Goal: Task Accomplishment & Management: Complete application form

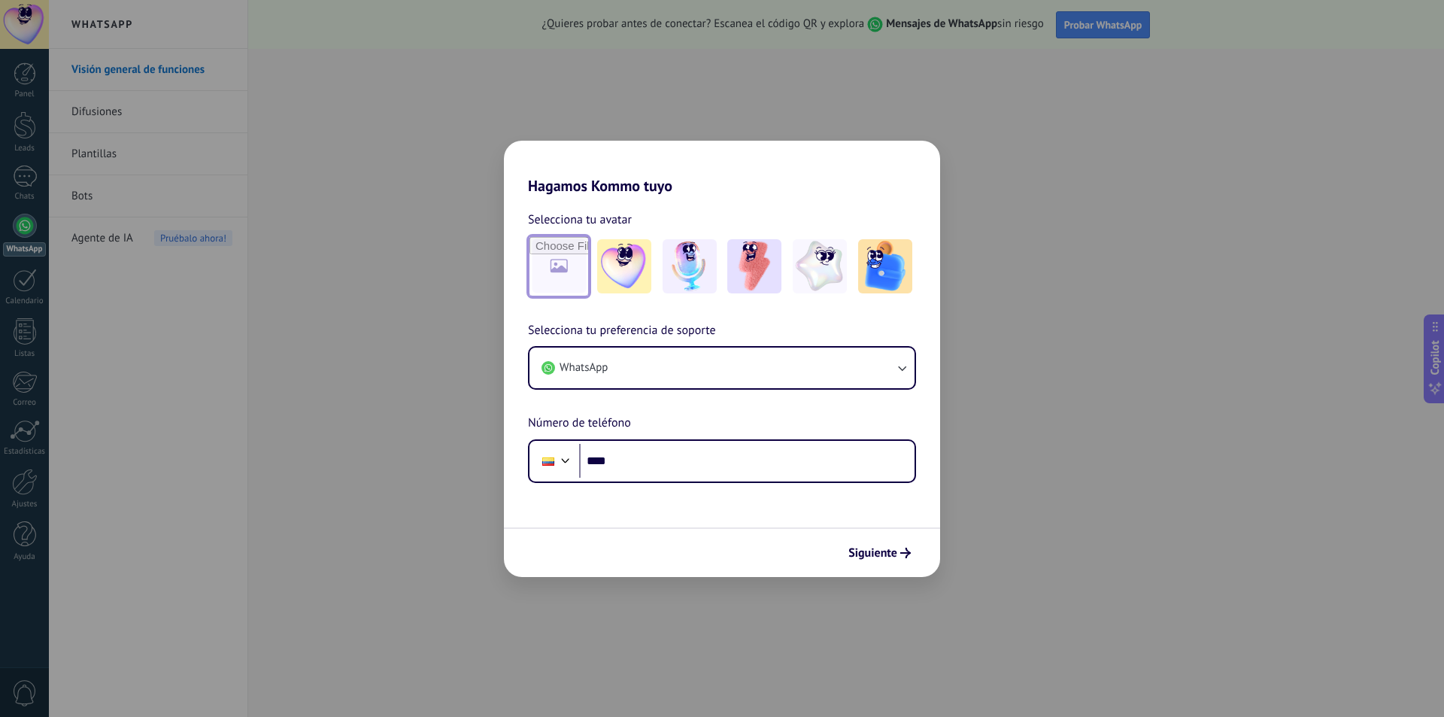
click at [542, 269] on input "file" at bounding box center [559, 266] width 59 height 59
type input "**********"
click at [891, 562] on button "Siguiente" at bounding box center [880, 553] width 76 height 26
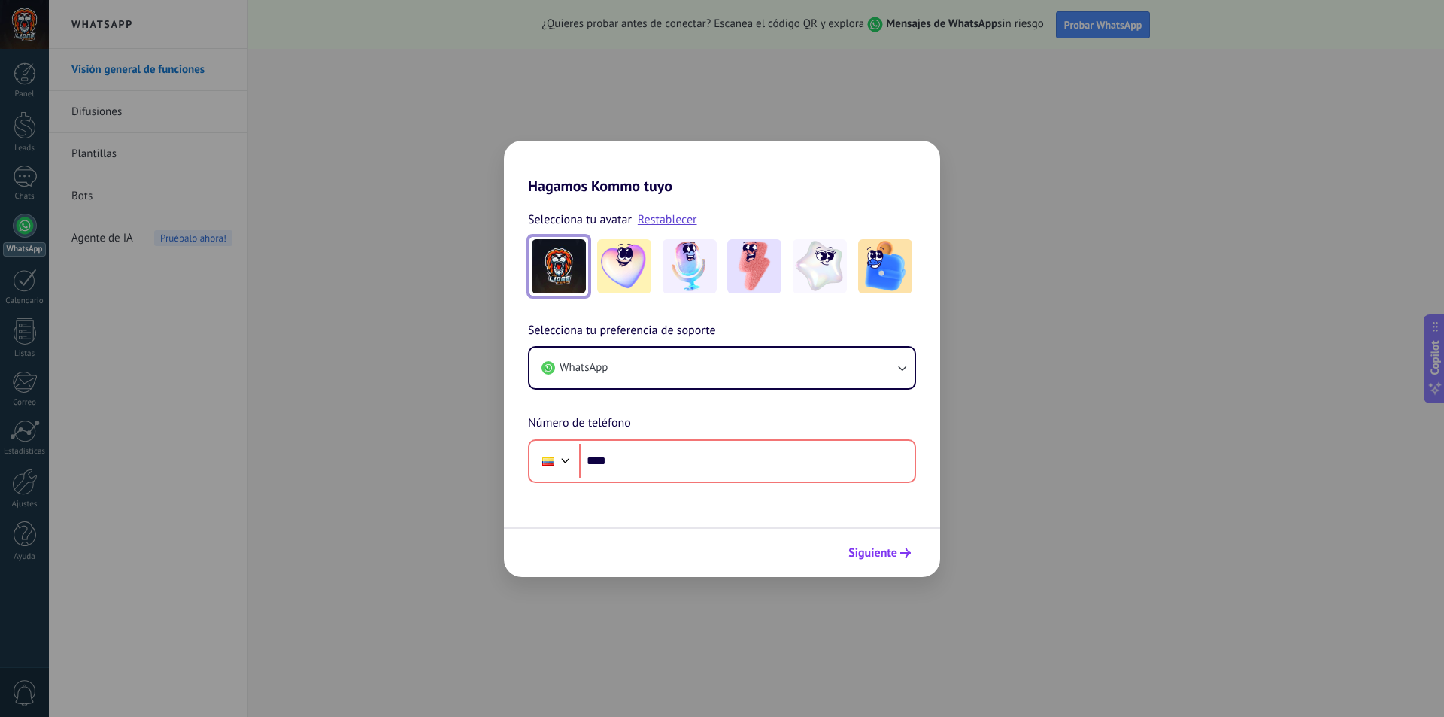
click at [891, 553] on span "Siguiente" at bounding box center [873, 553] width 49 height 11
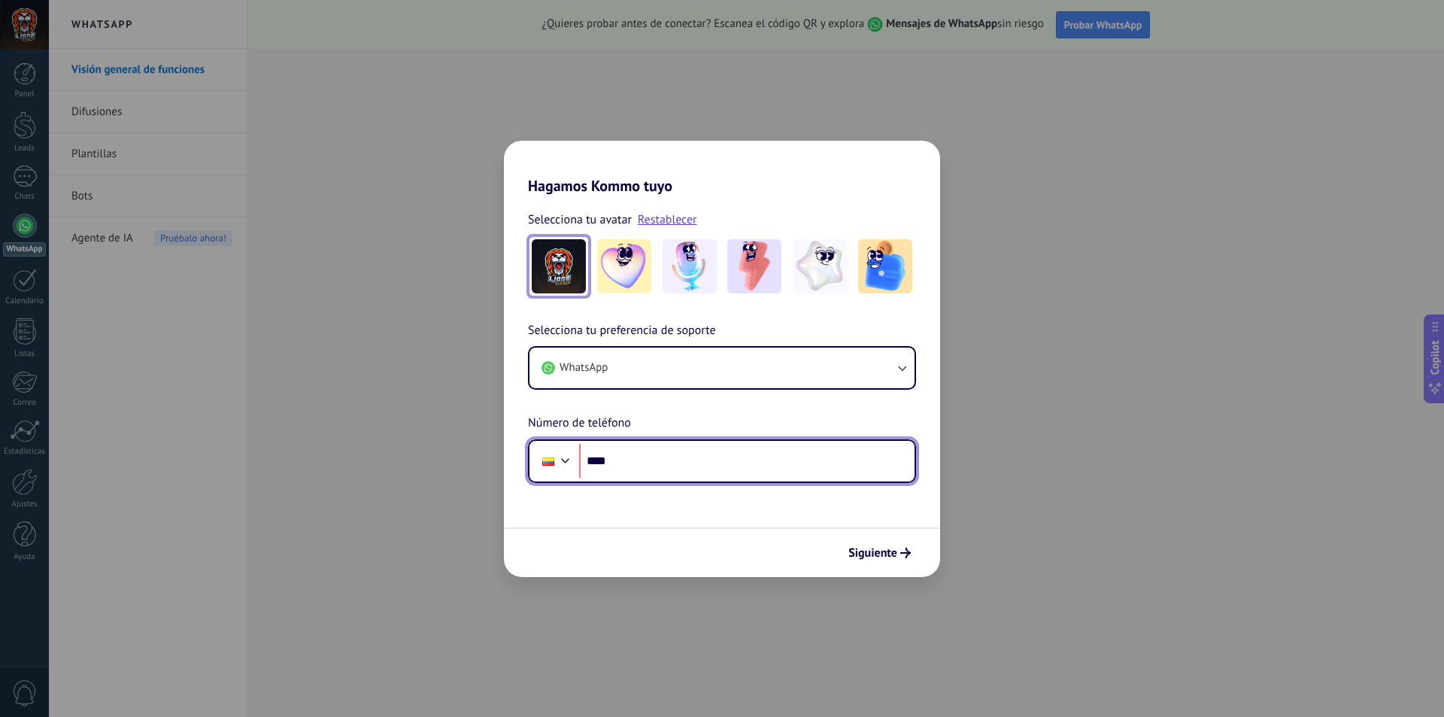
click at [781, 469] on input "****" at bounding box center [746, 461] width 335 height 35
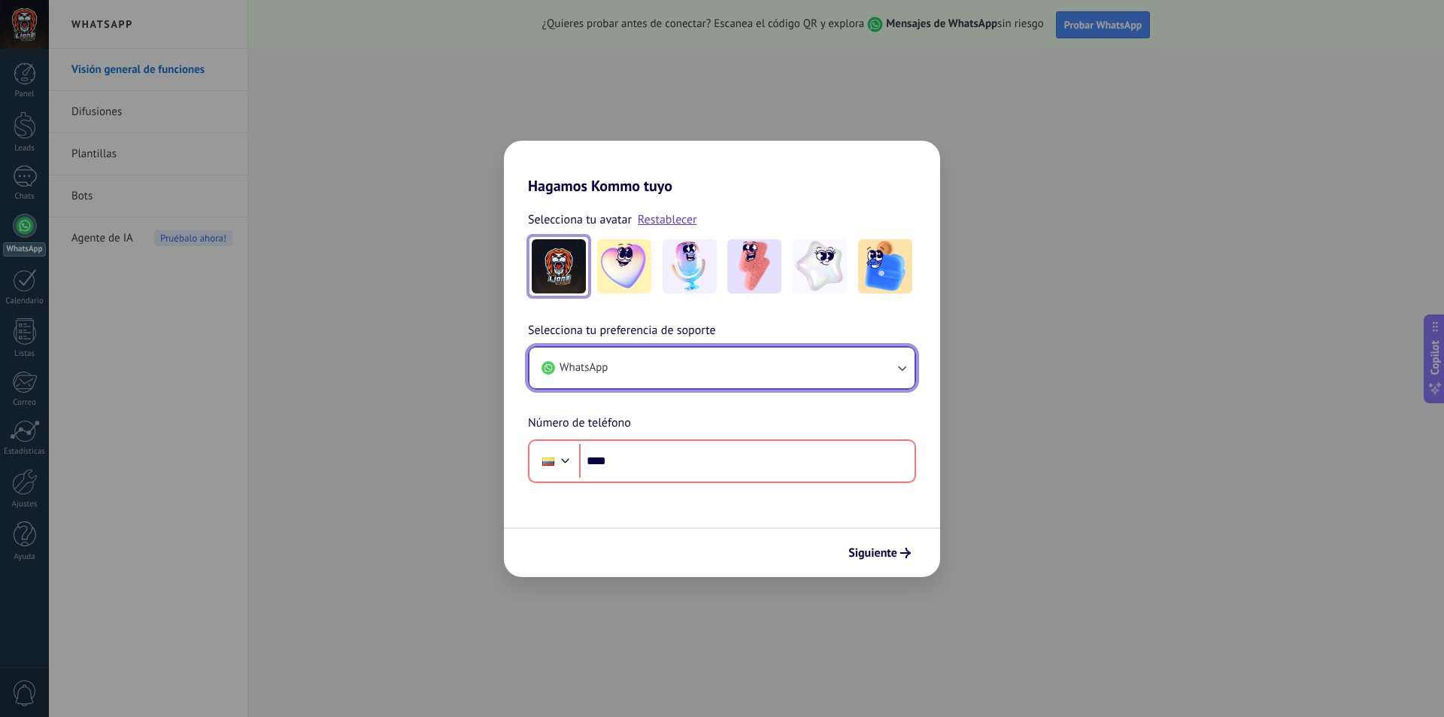
click at [811, 358] on button "WhatsApp" at bounding box center [722, 368] width 385 height 41
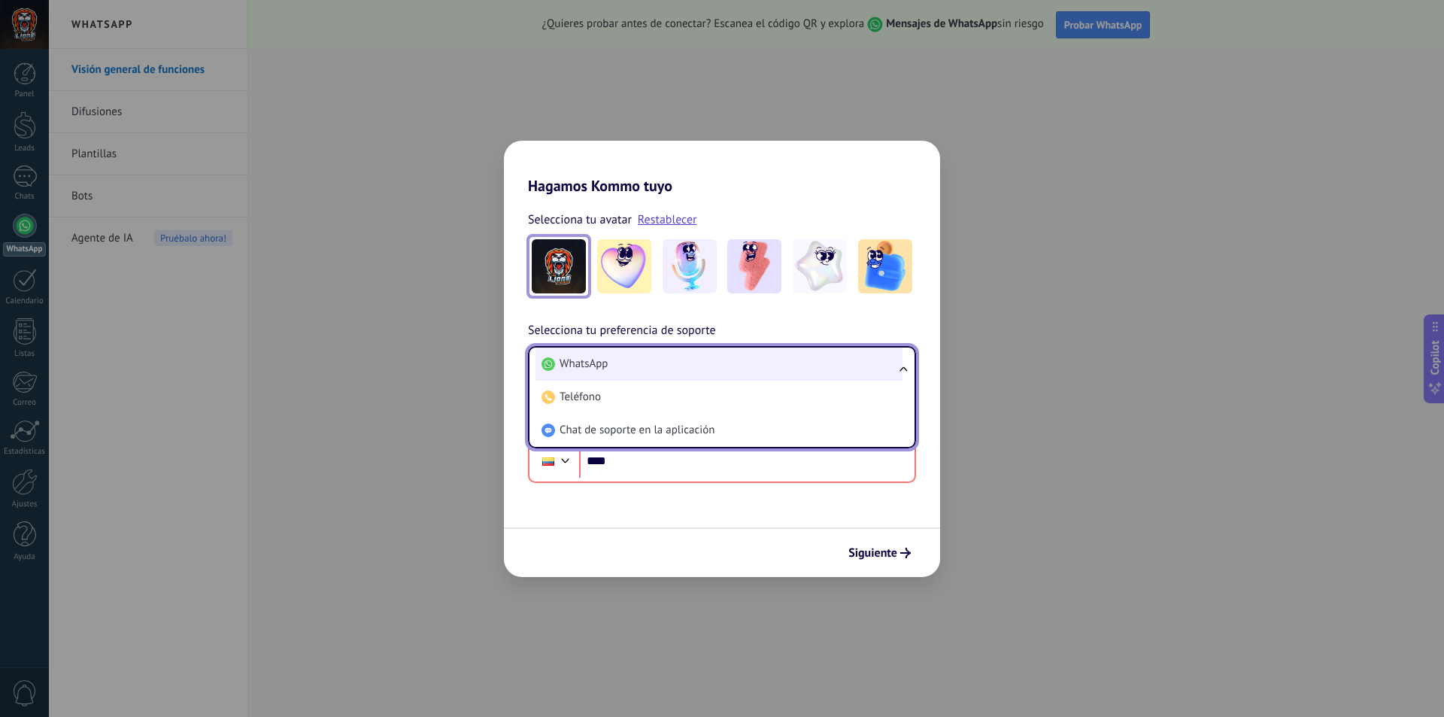
click at [797, 360] on li "WhatsApp" at bounding box center [719, 364] width 367 height 33
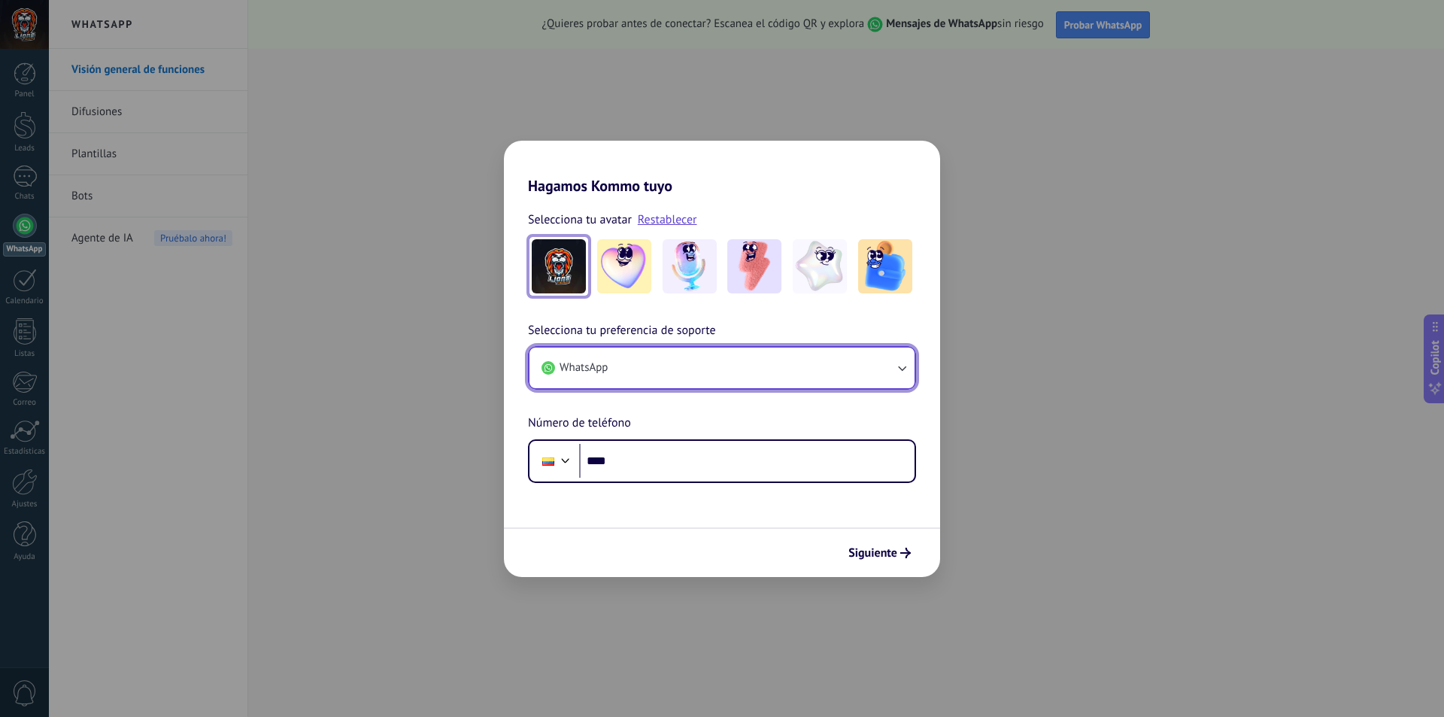
click at [797, 360] on button "WhatsApp" at bounding box center [722, 368] width 385 height 41
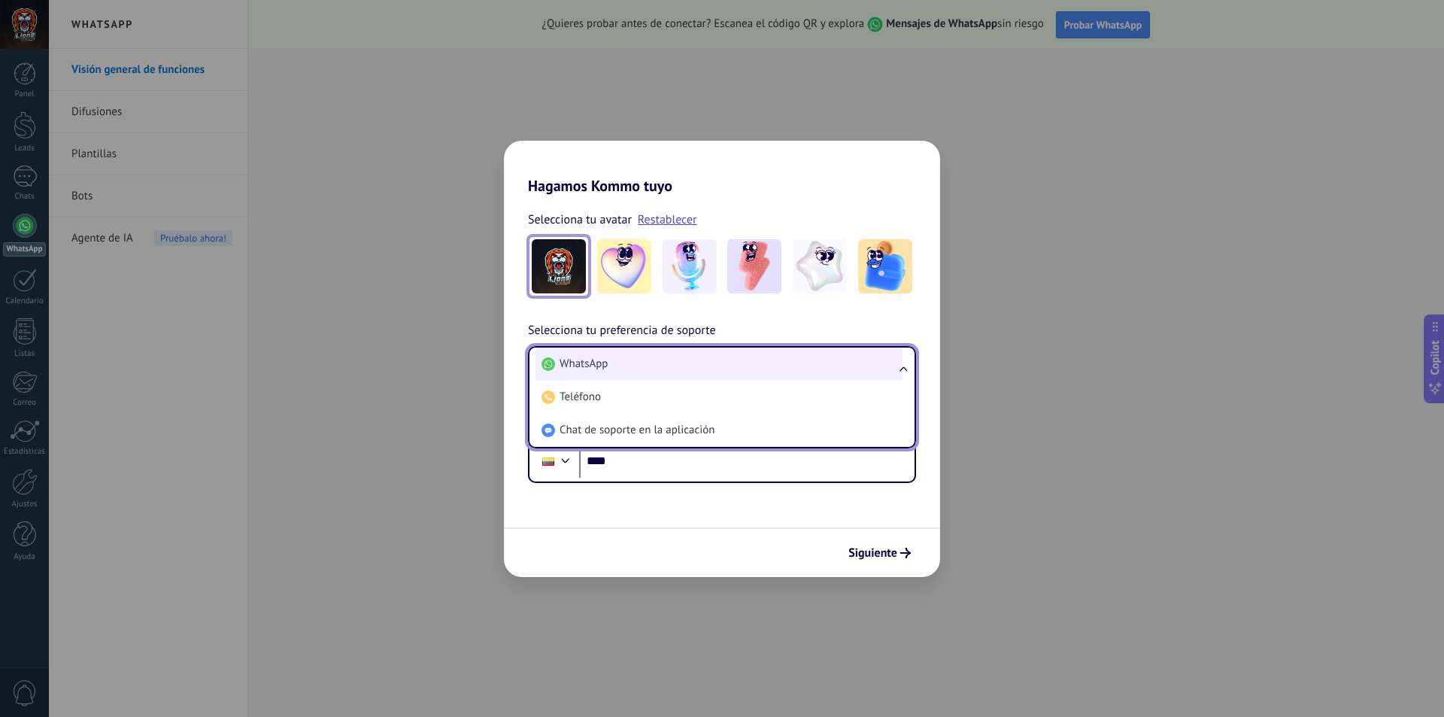
click at [598, 371] on span "WhatsApp" at bounding box center [584, 364] width 48 height 15
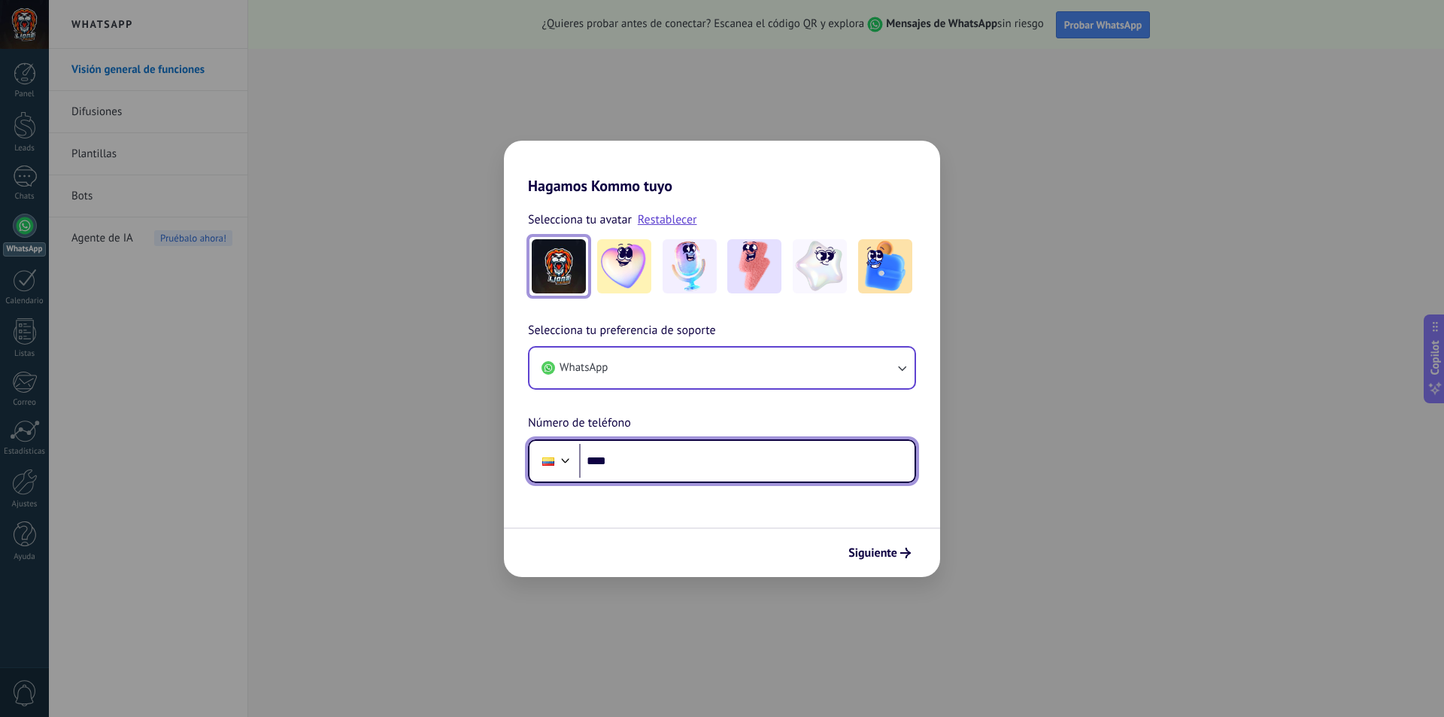
click at [622, 463] on input "****" at bounding box center [746, 461] width 335 height 35
type input "**********"
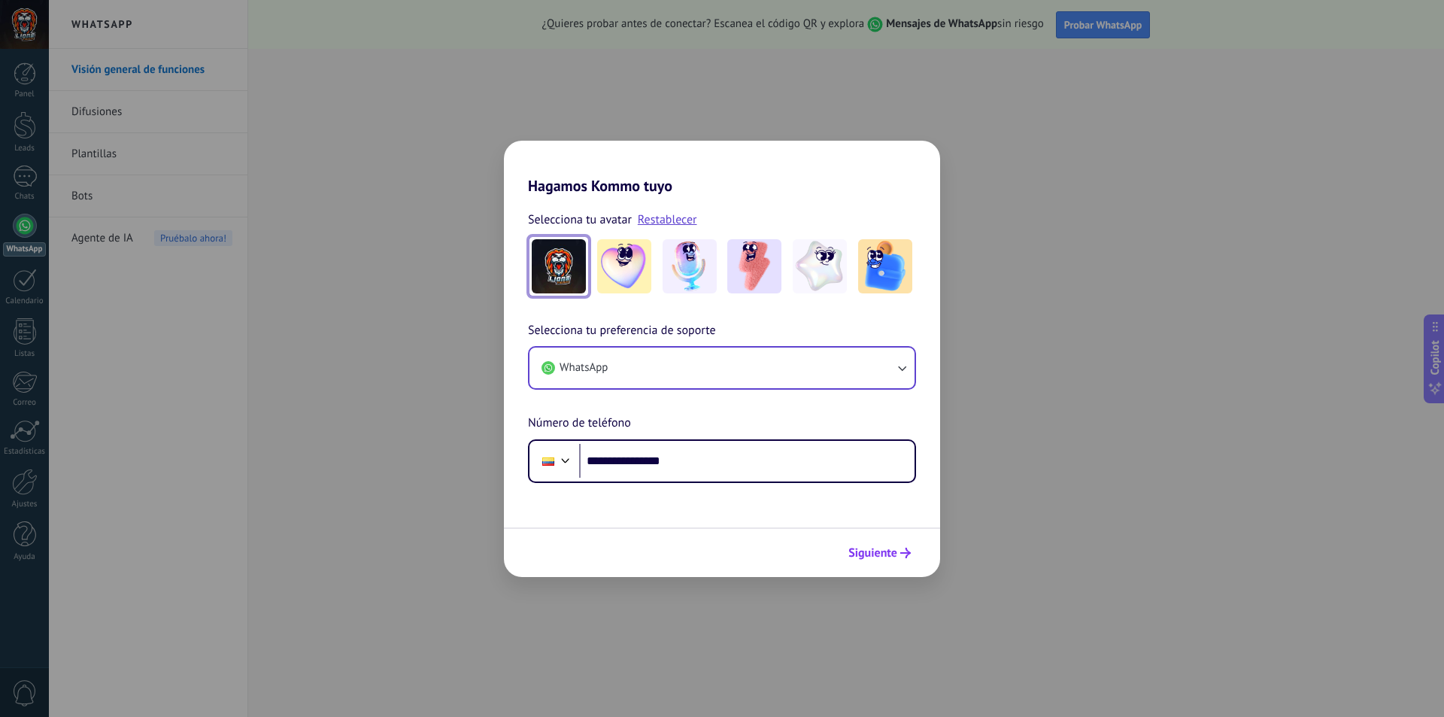
click at [851, 536] on div "Siguiente" at bounding box center [722, 552] width 436 height 50
click at [890, 557] on span "Siguiente" at bounding box center [873, 553] width 49 height 11
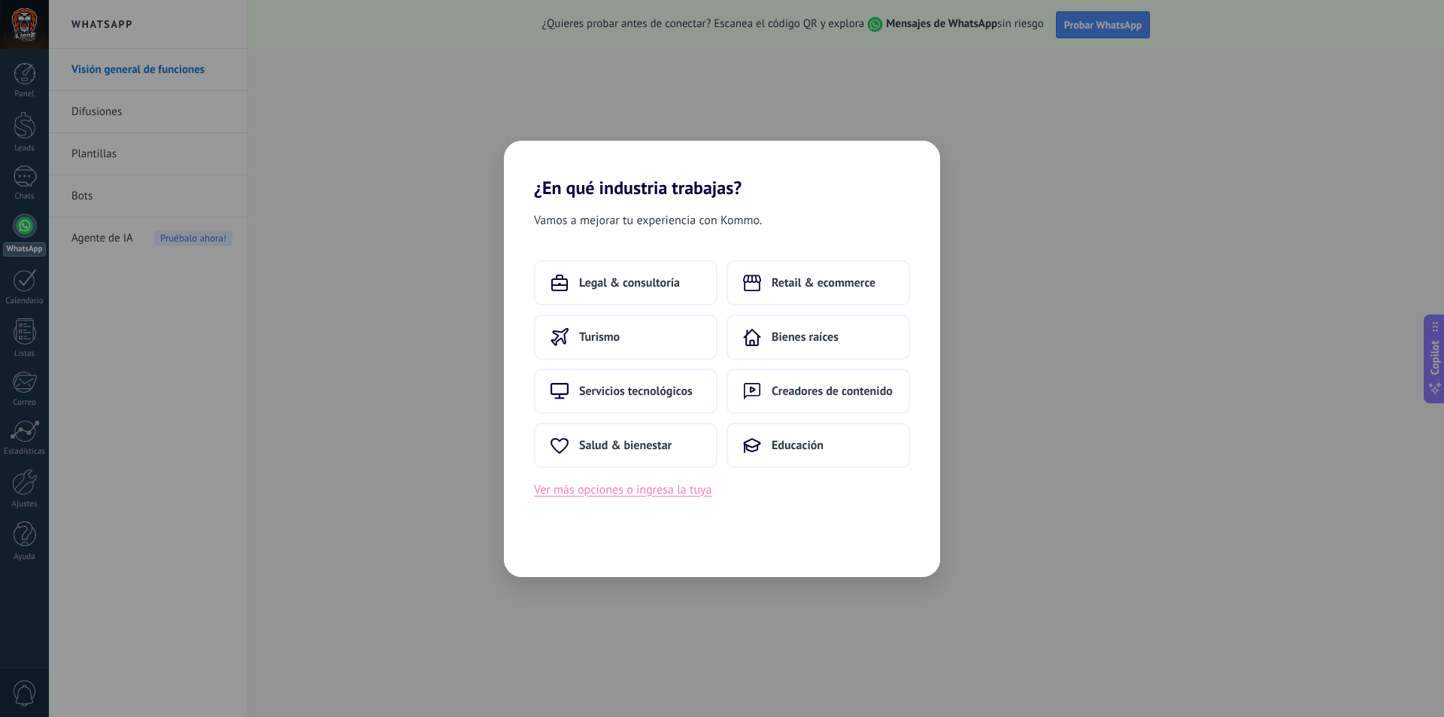
click at [687, 487] on button "Ver más opciones o ingresa la tuya" at bounding box center [623, 490] width 178 height 20
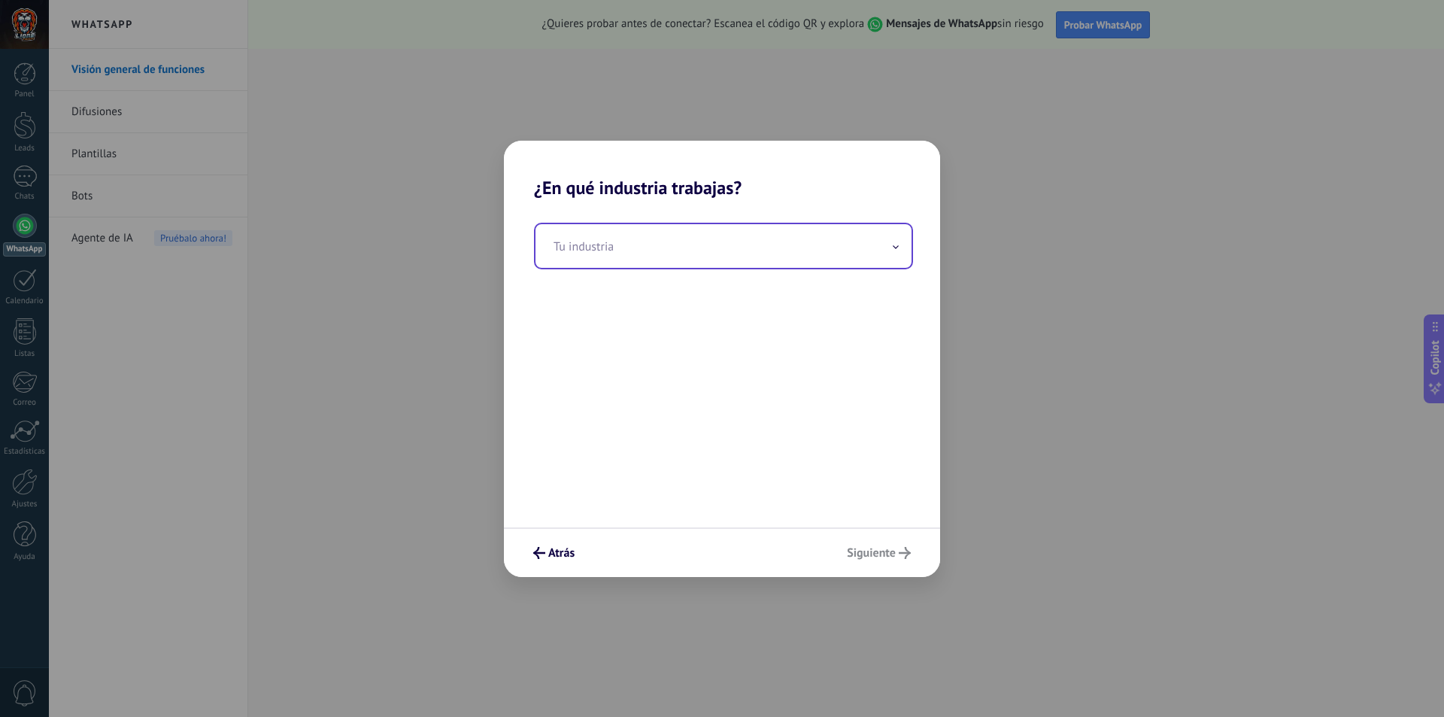
click at [655, 251] on input "text" at bounding box center [724, 246] width 376 height 44
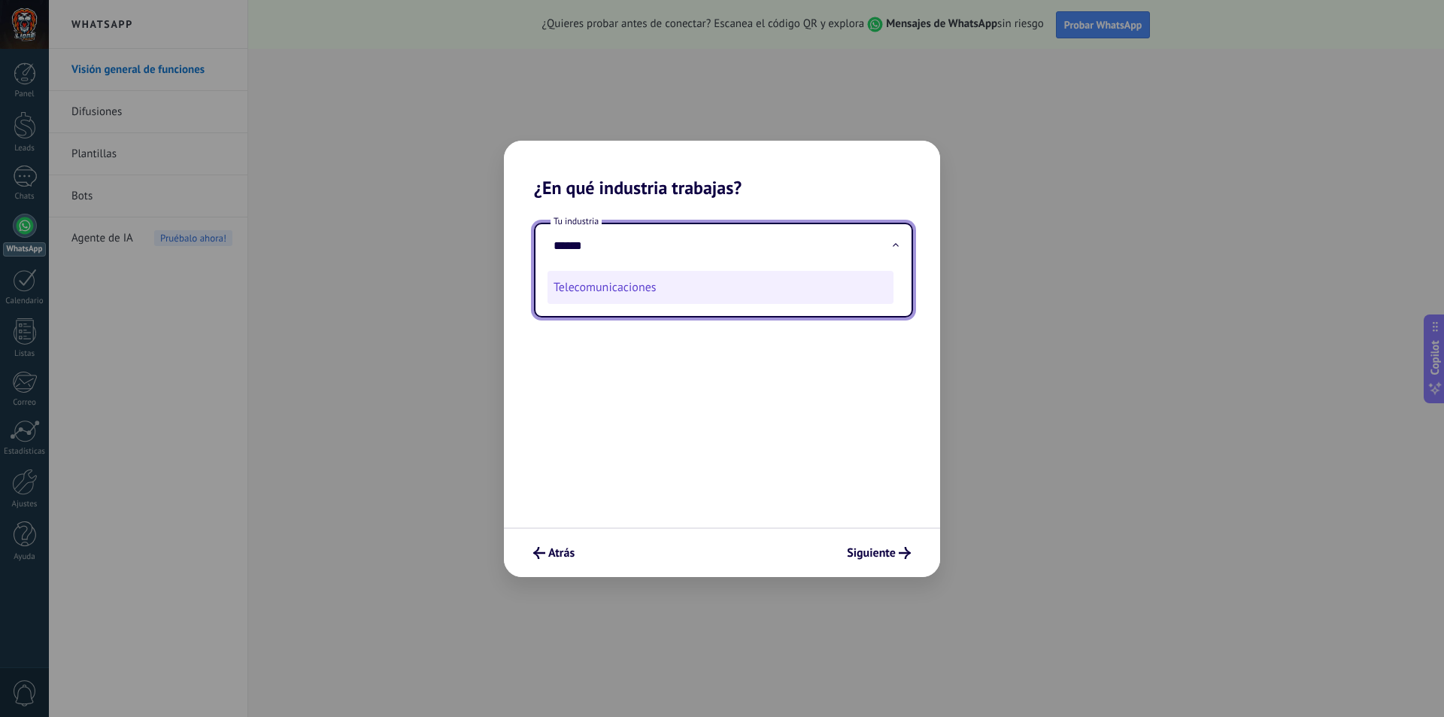
click at [648, 281] on li "Telecomunicaciones" at bounding box center [721, 287] width 346 height 33
type input "**********"
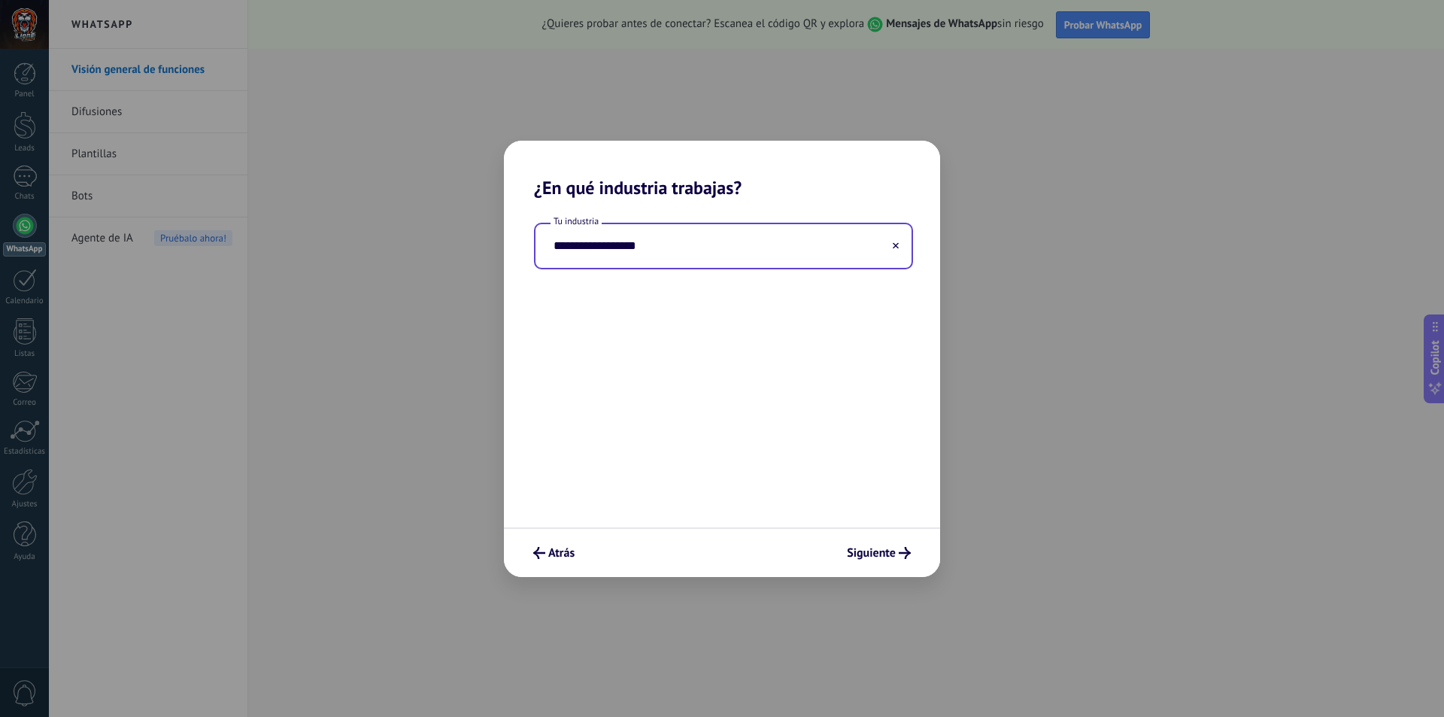
click at [899, 520] on div "**********" at bounding box center [722, 363] width 436 height 329
click at [884, 552] on span "Siguiente" at bounding box center [871, 553] width 49 height 11
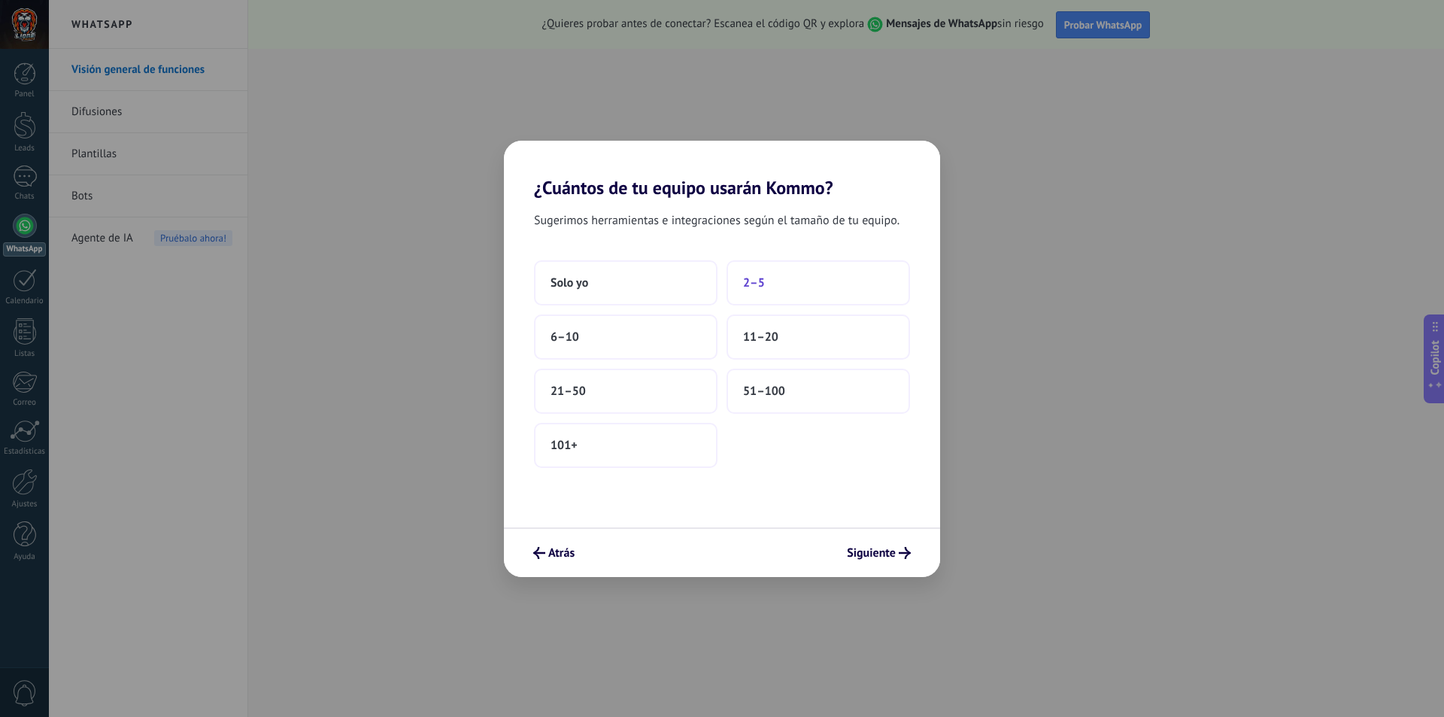
click at [788, 286] on button "2–5" at bounding box center [819, 282] width 184 height 45
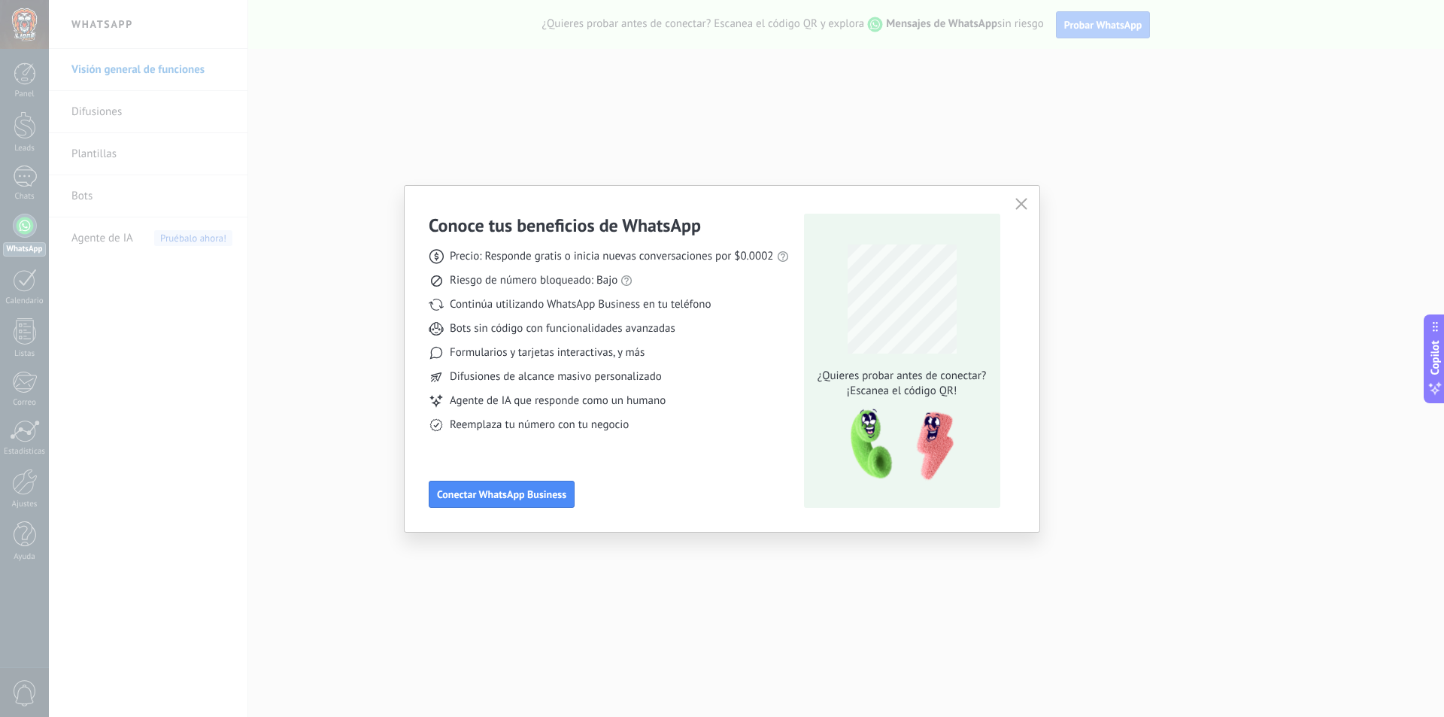
click at [688, 260] on span "Precio: Responde gratis o inicia nuevas conversaciones por $0.0002" at bounding box center [612, 256] width 324 height 15
click at [554, 278] on span "Riesgo de número bloqueado: Bajo" at bounding box center [534, 280] width 168 height 15
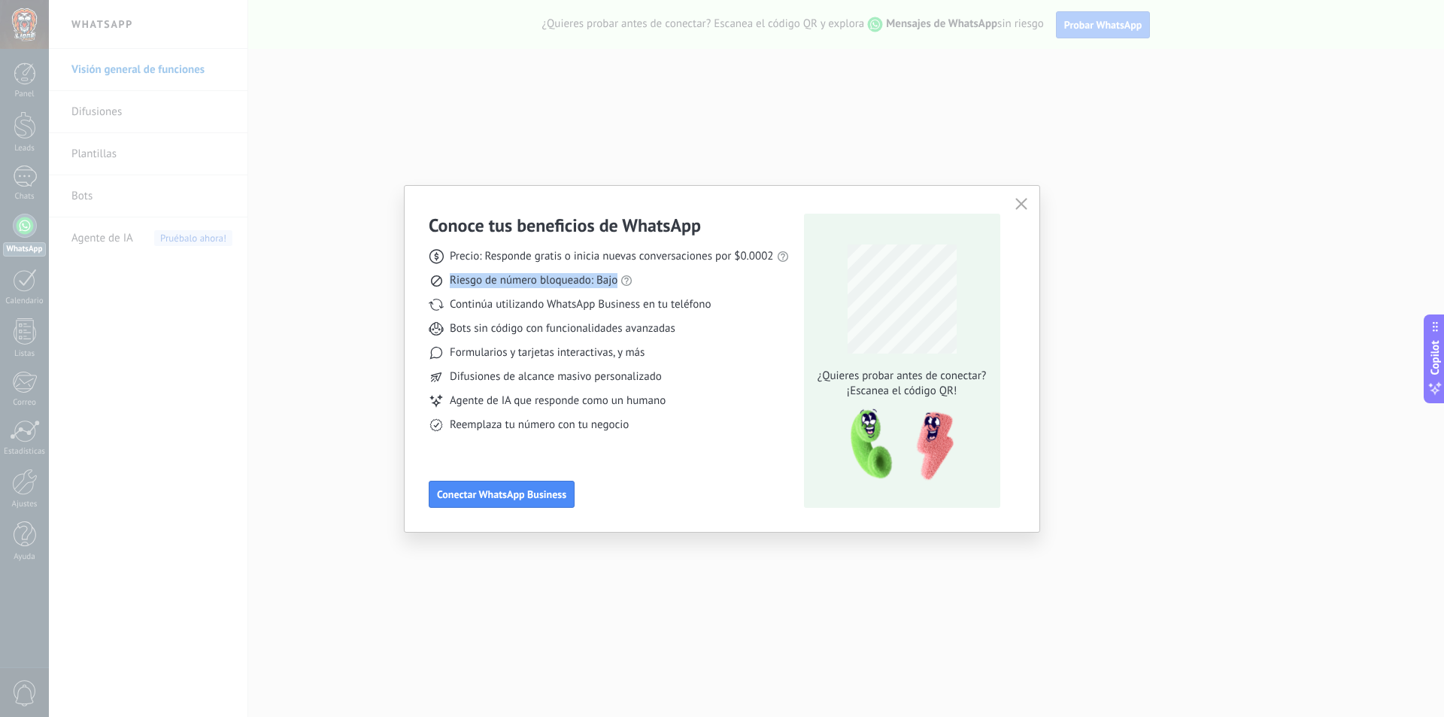
click at [554, 278] on span "Riesgo de número bloqueado: Bajo" at bounding box center [534, 280] width 168 height 15
click at [590, 333] on span "Bots sin código con funcionalidades avanzadas" at bounding box center [563, 328] width 226 height 15
click at [547, 311] on span "Continúa utilizando WhatsApp Business en tu teléfono" at bounding box center [580, 304] width 261 height 15
click at [547, 308] on span "Continúa utilizando WhatsApp Business en tu teléfono" at bounding box center [580, 304] width 261 height 15
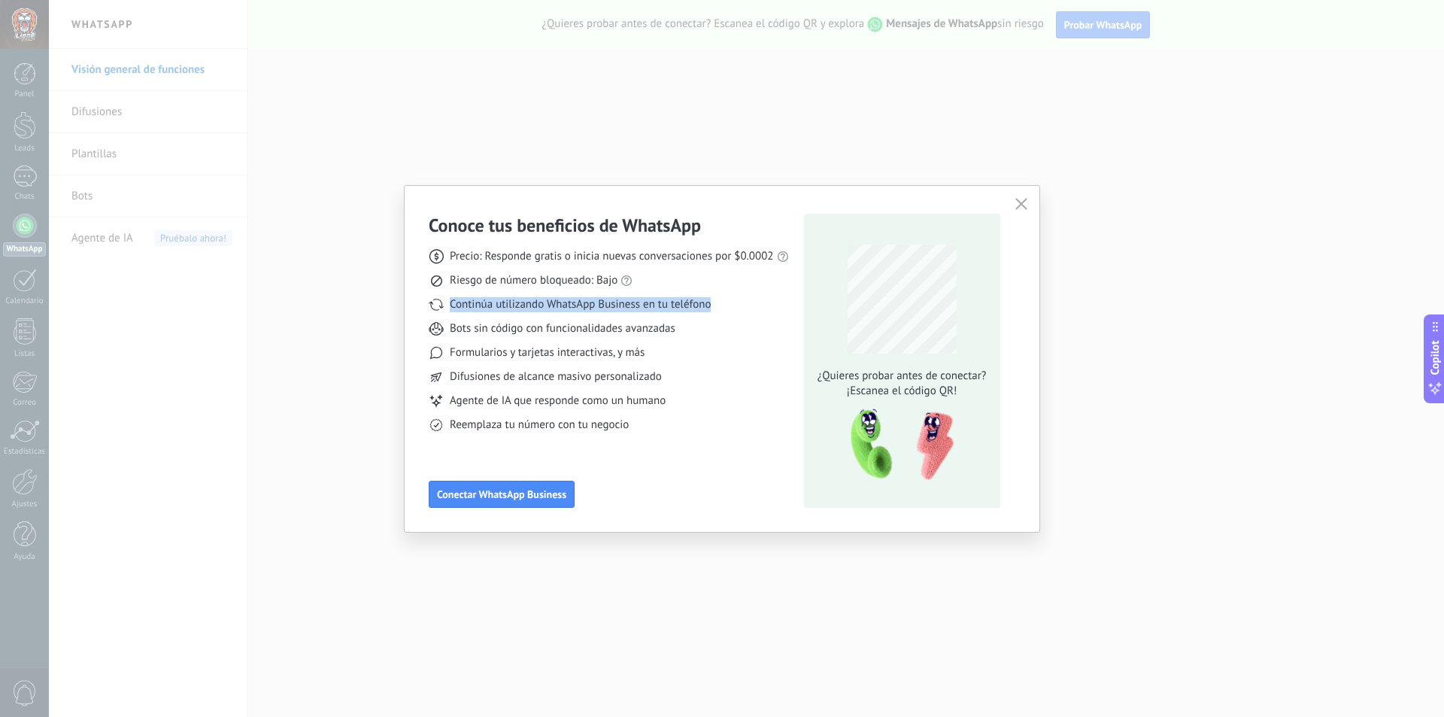
click at [547, 308] on span "Continúa utilizando WhatsApp Business en tu teléfono" at bounding box center [580, 304] width 261 height 15
click at [582, 339] on div "Precio: Responde gratis o inicia nuevas conversaciones por $0.0002 Riesgo de nú…" at bounding box center [609, 335] width 360 height 196
click at [533, 335] on span "Bots sin código con funcionalidades avanzadas" at bounding box center [563, 328] width 226 height 15
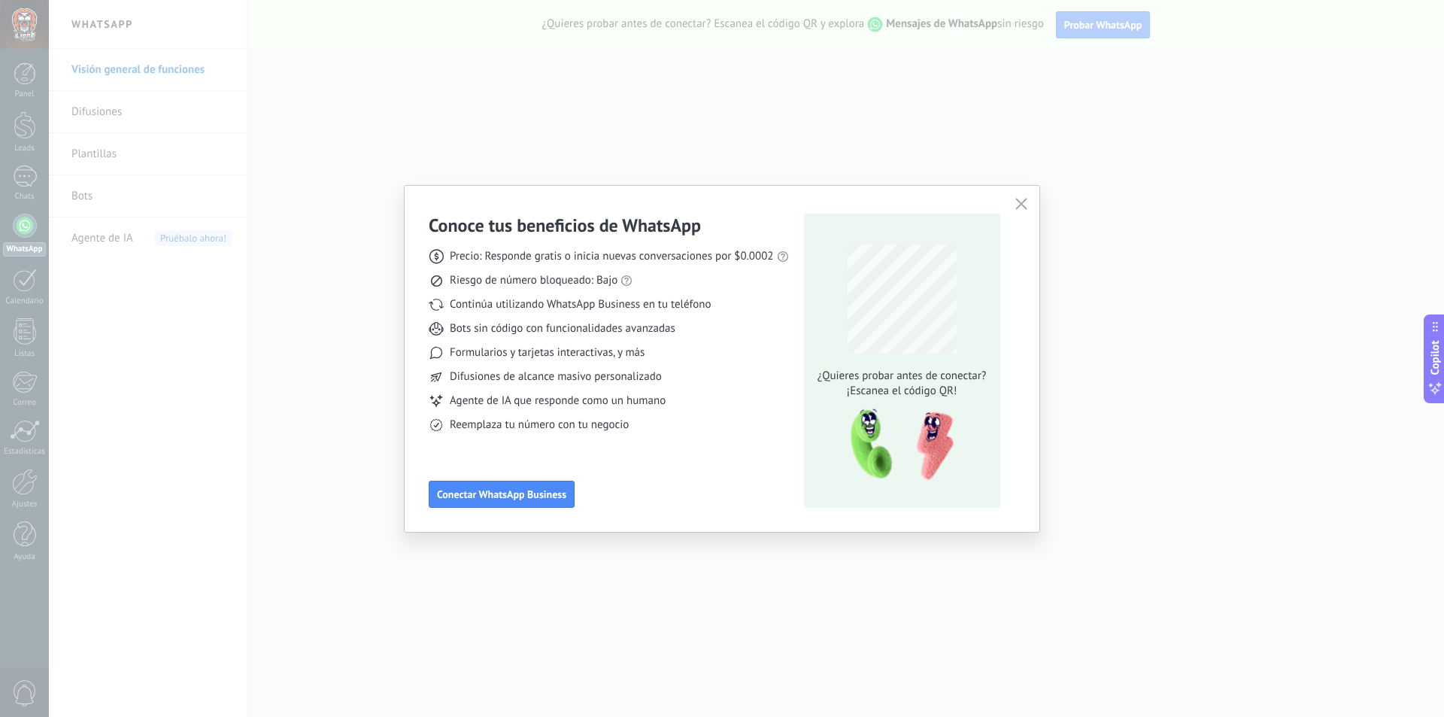
click at [557, 362] on div "Precio: Responde gratis o inicia nuevas conversaciones por $0.0002 Riesgo de nú…" at bounding box center [609, 335] width 360 height 196
click at [1022, 198] on button "button" at bounding box center [1022, 204] width 20 height 21
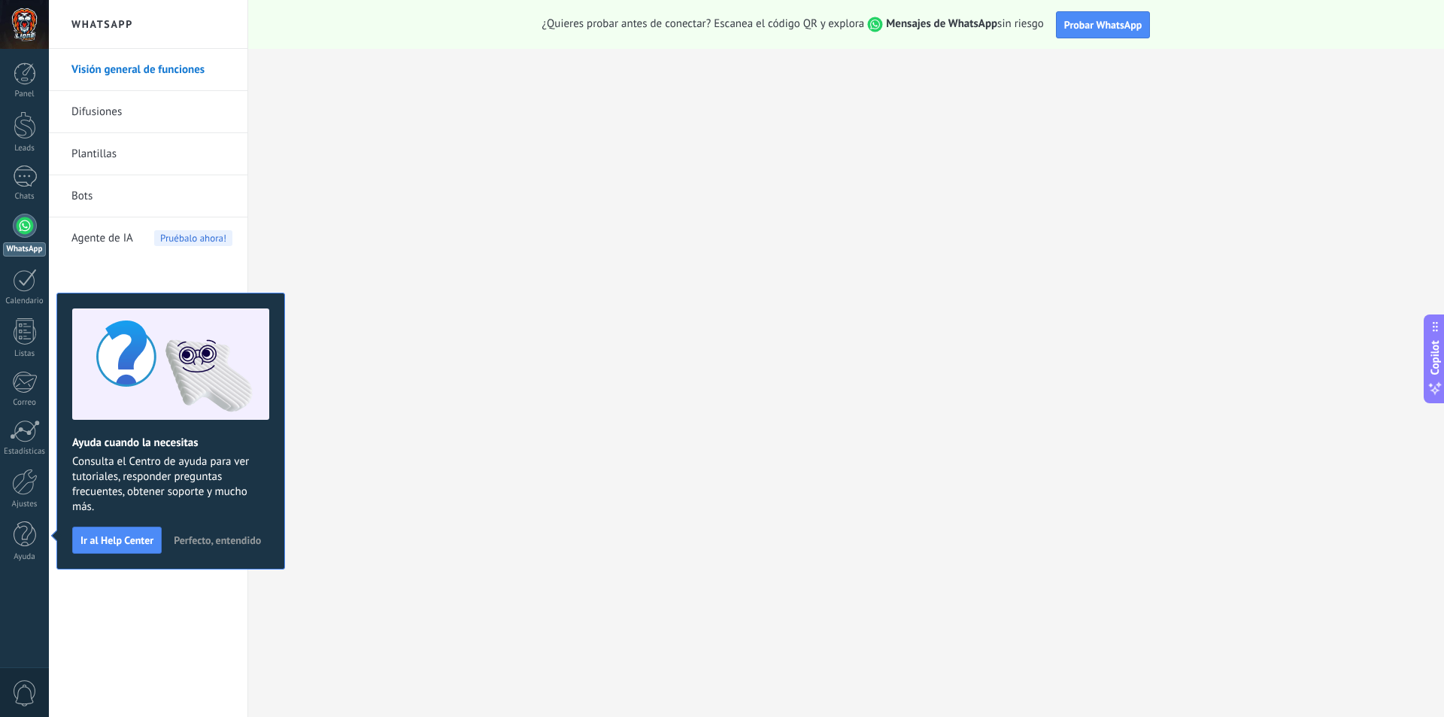
click at [226, 542] on span "Perfecto, entendido" at bounding box center [217, 540] width 87 height 11
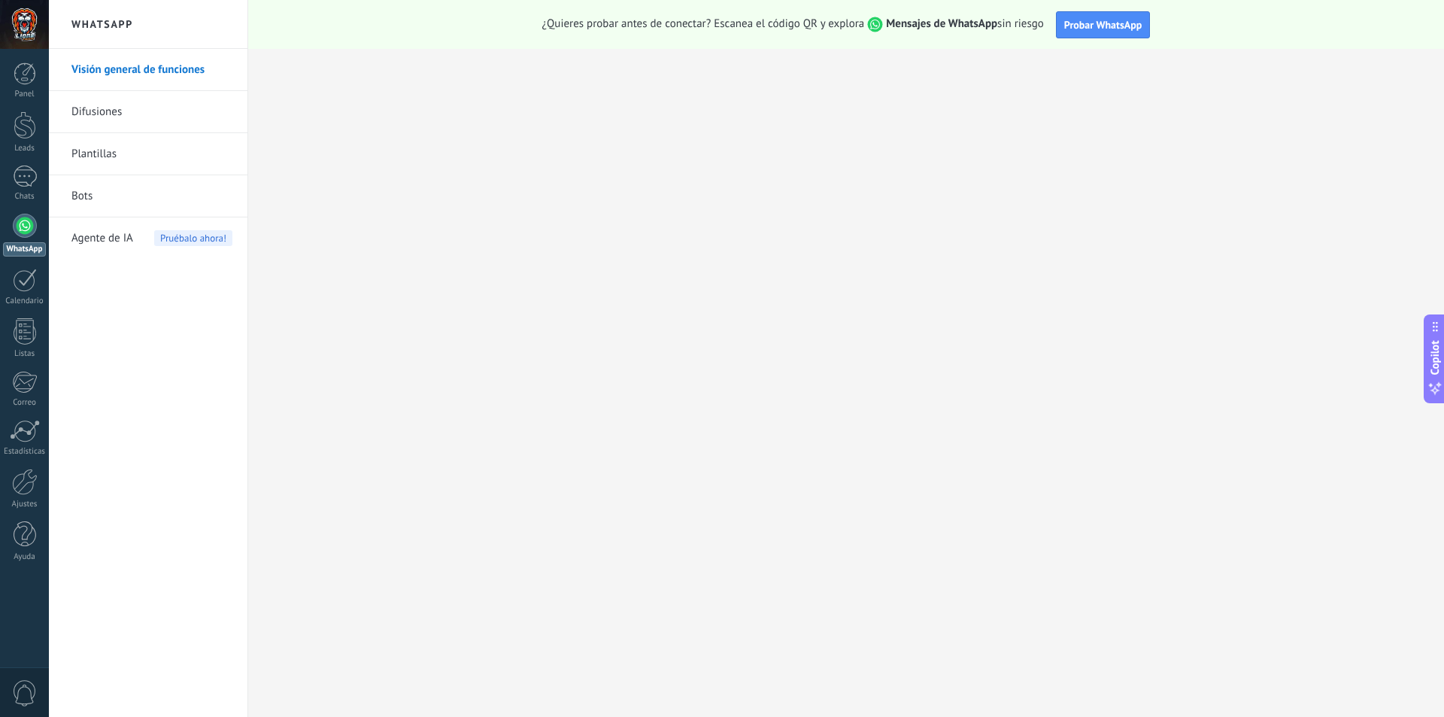
drag, startPoint x: 523, startPoint y: 23, endPoint x: 1012, endPoint y: 46, distance: 489.5
click at [1046, 23] on div "¿Quieres probar antes de conectar? Escanea el código QR y explora Mensajes de W…" at bounding box center [846, 24] width 1196 height 49
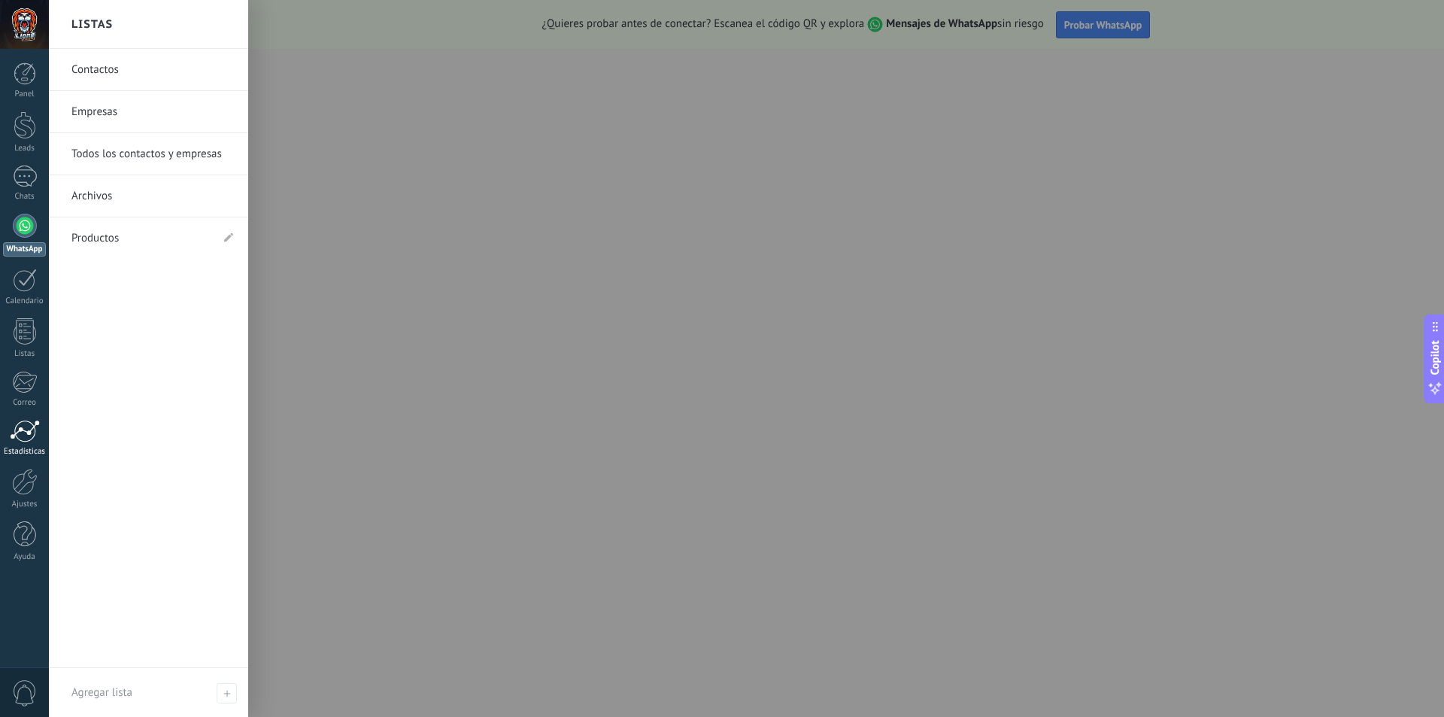
click at [33, 434] on div at bounding box center [25, 431] width 30 height 23
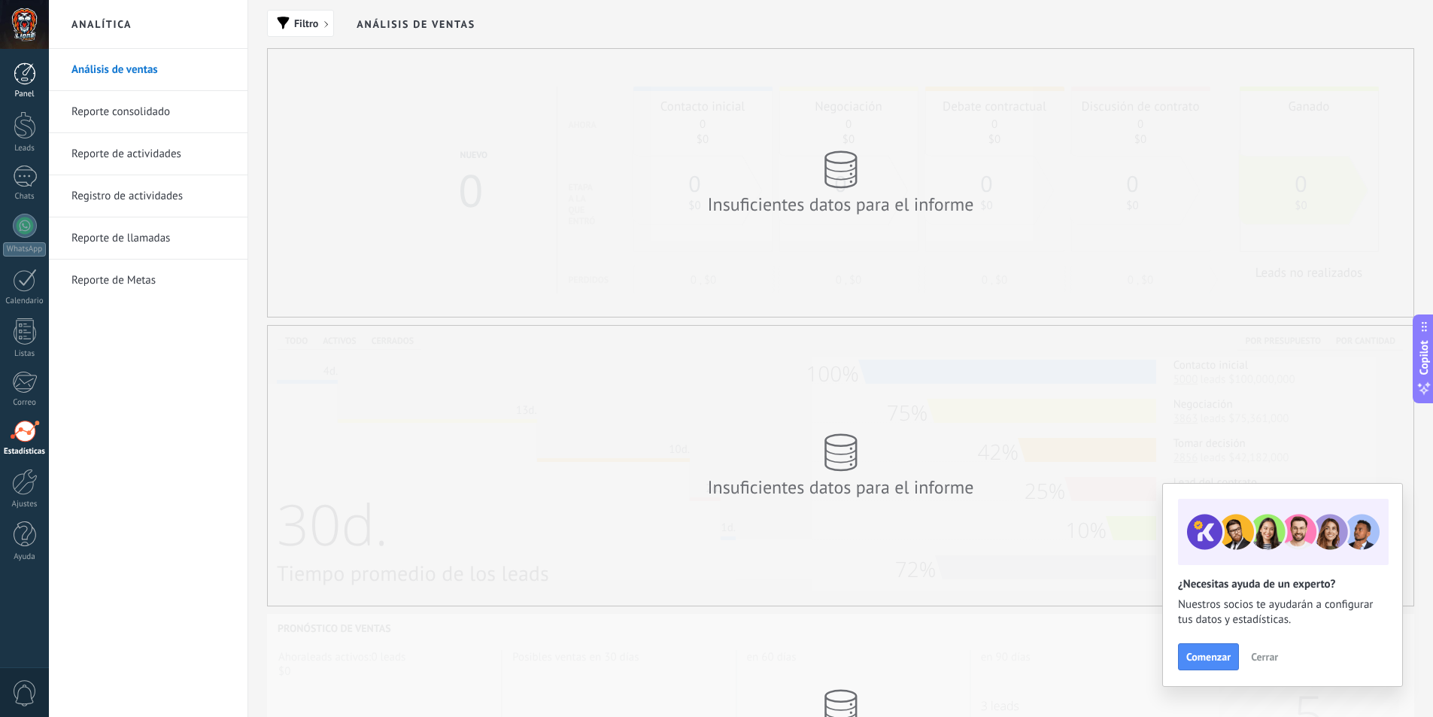
click at [40, 64] on link "Panel" at bounding box center [24, 80] width 49 height 37
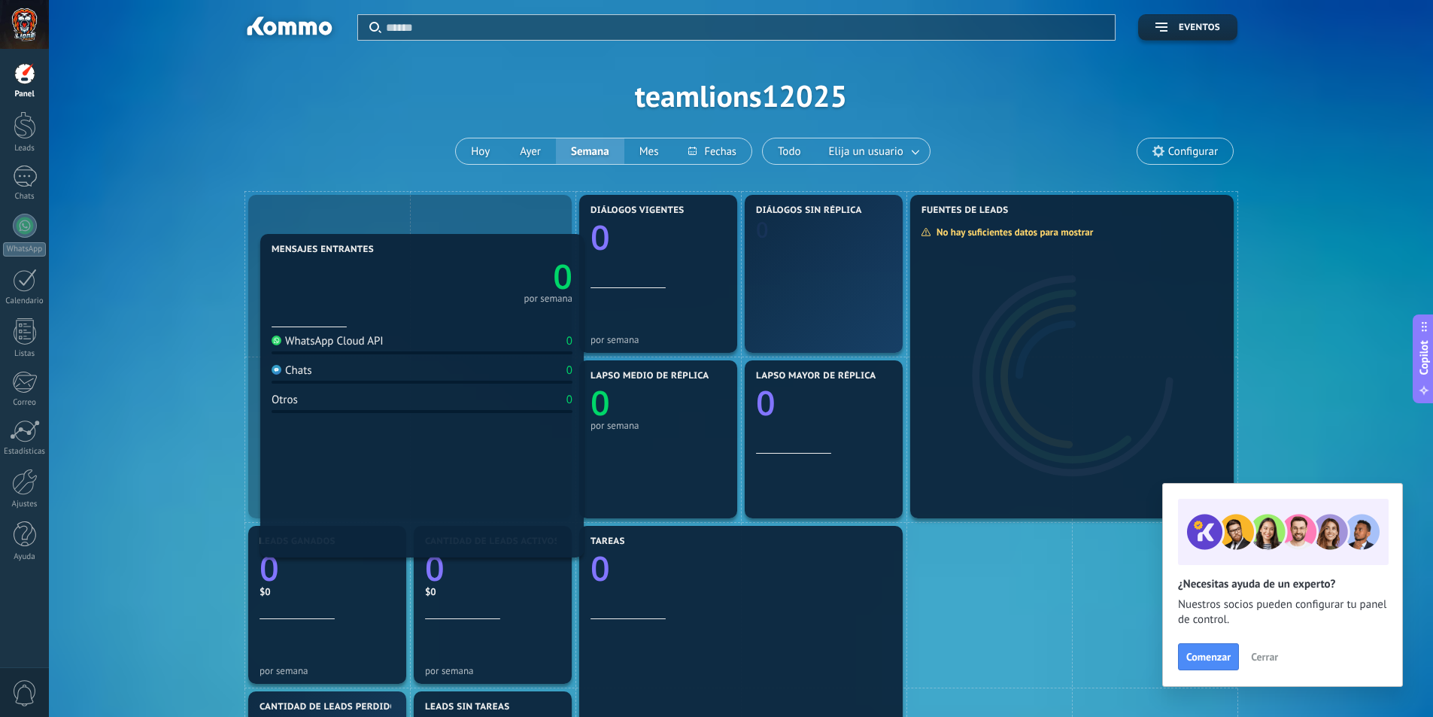
drag, startPoint x: 323, startPoint y: 254, endPoint x: 320, endPoint y: 290, distance: 35.6
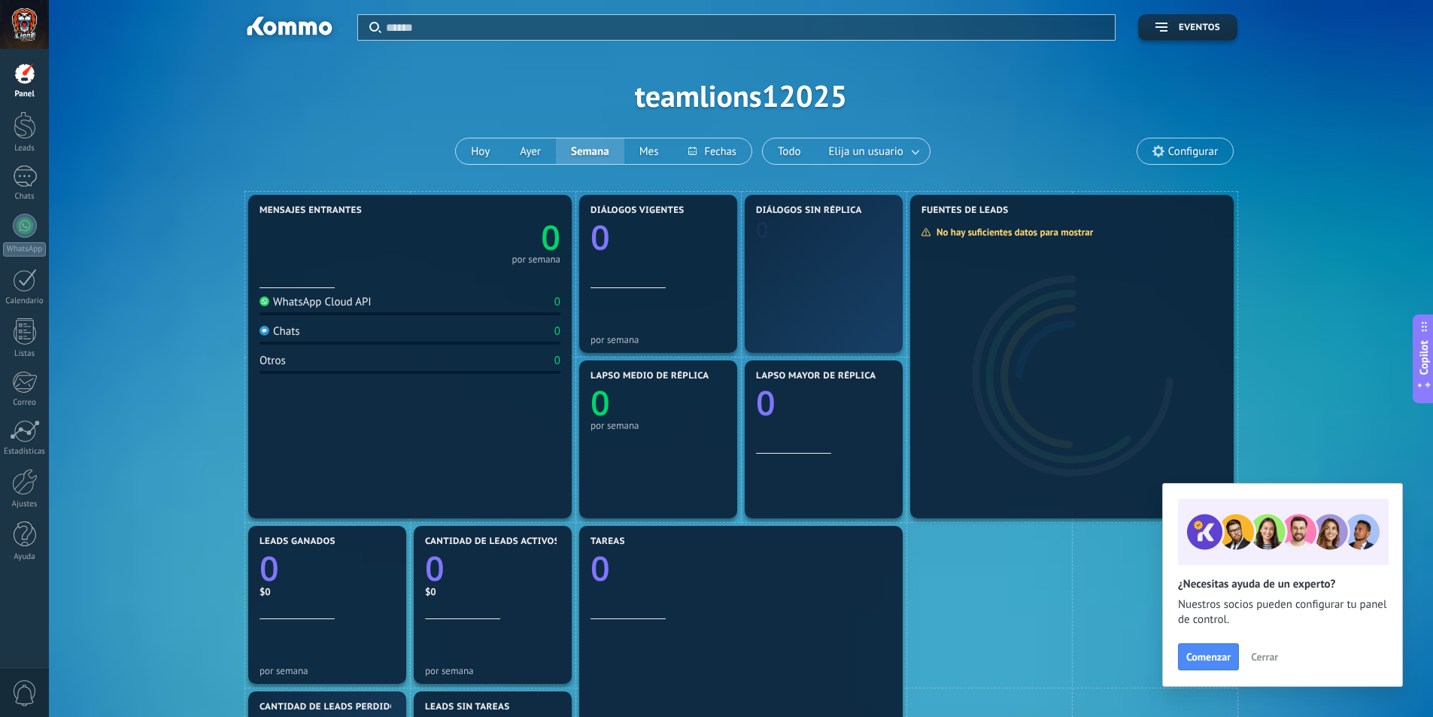
scroll to position [150, 0]
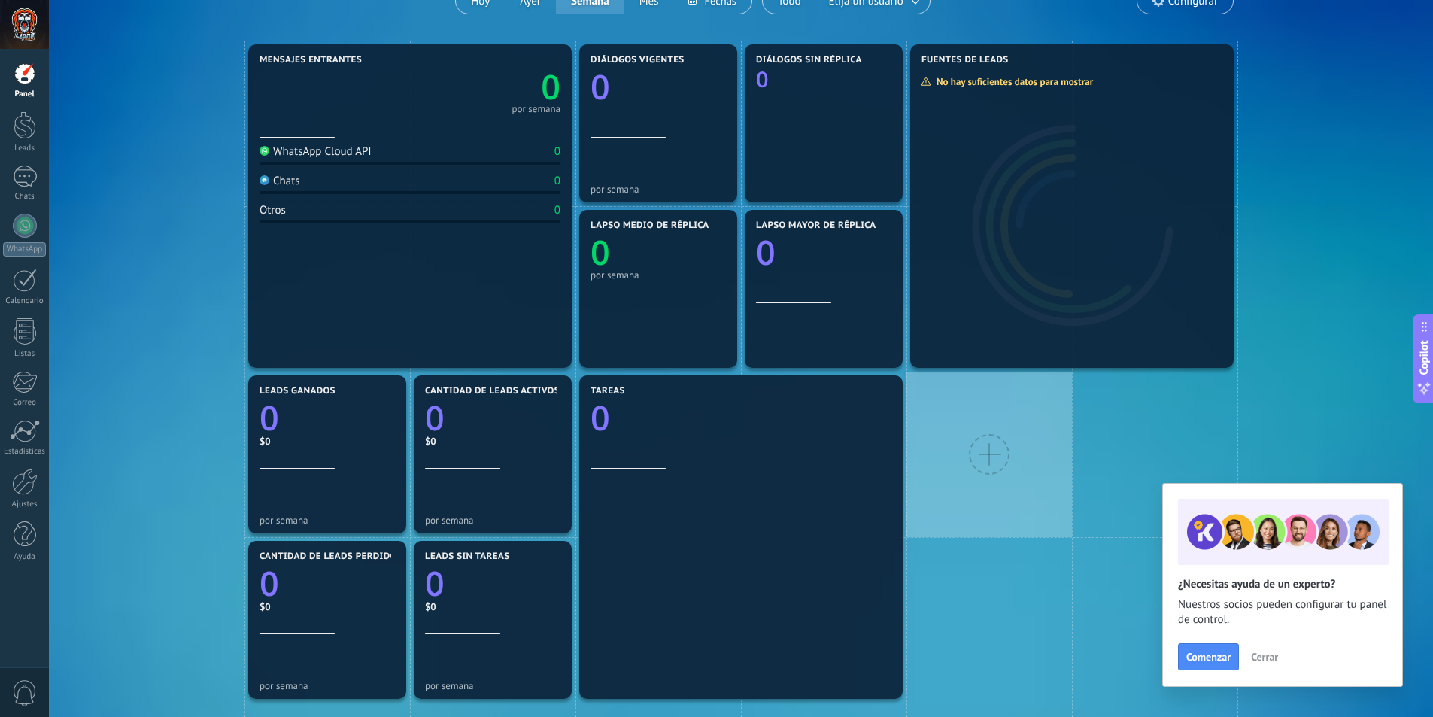
click at [1072, 460] on div at bounding box center [988, 454] width 165 height 165
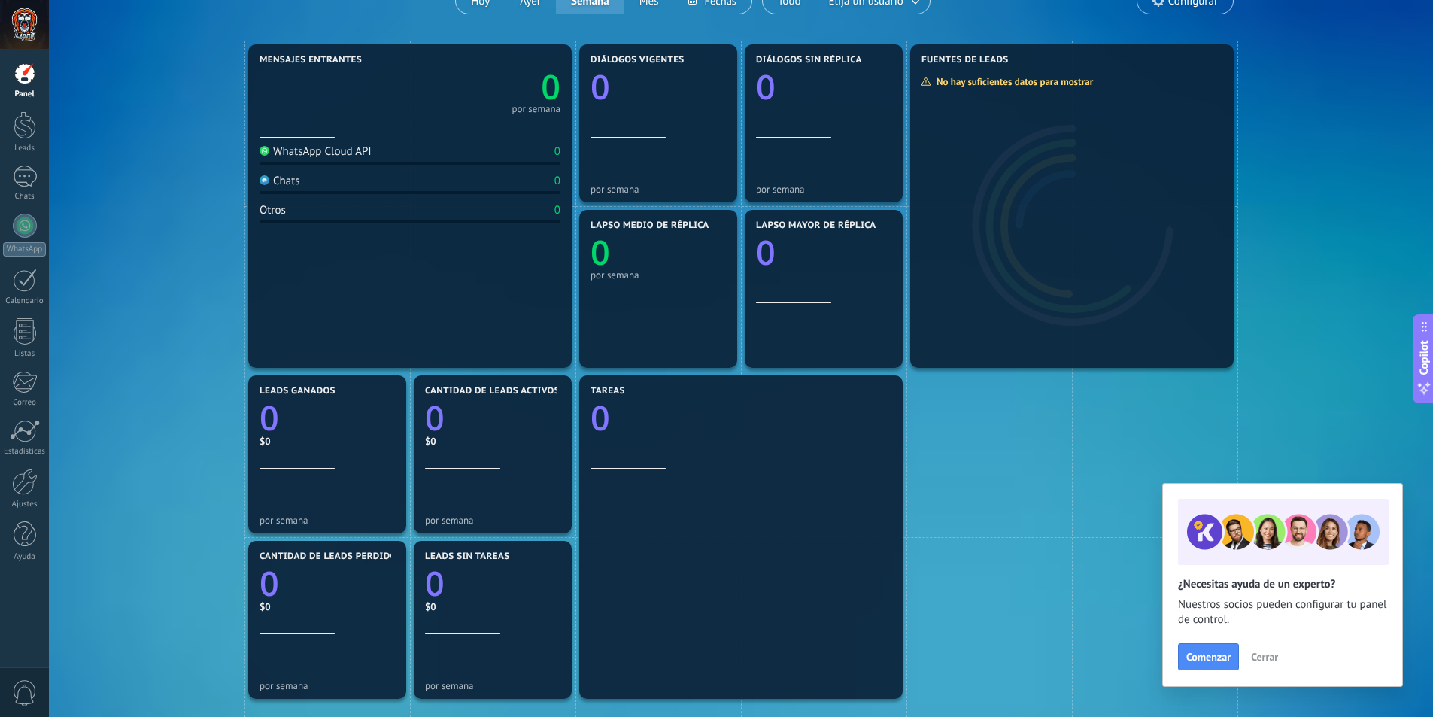
click at [29, 93] on div "Panel" at bounding box center [25, 95] width 44 height 10
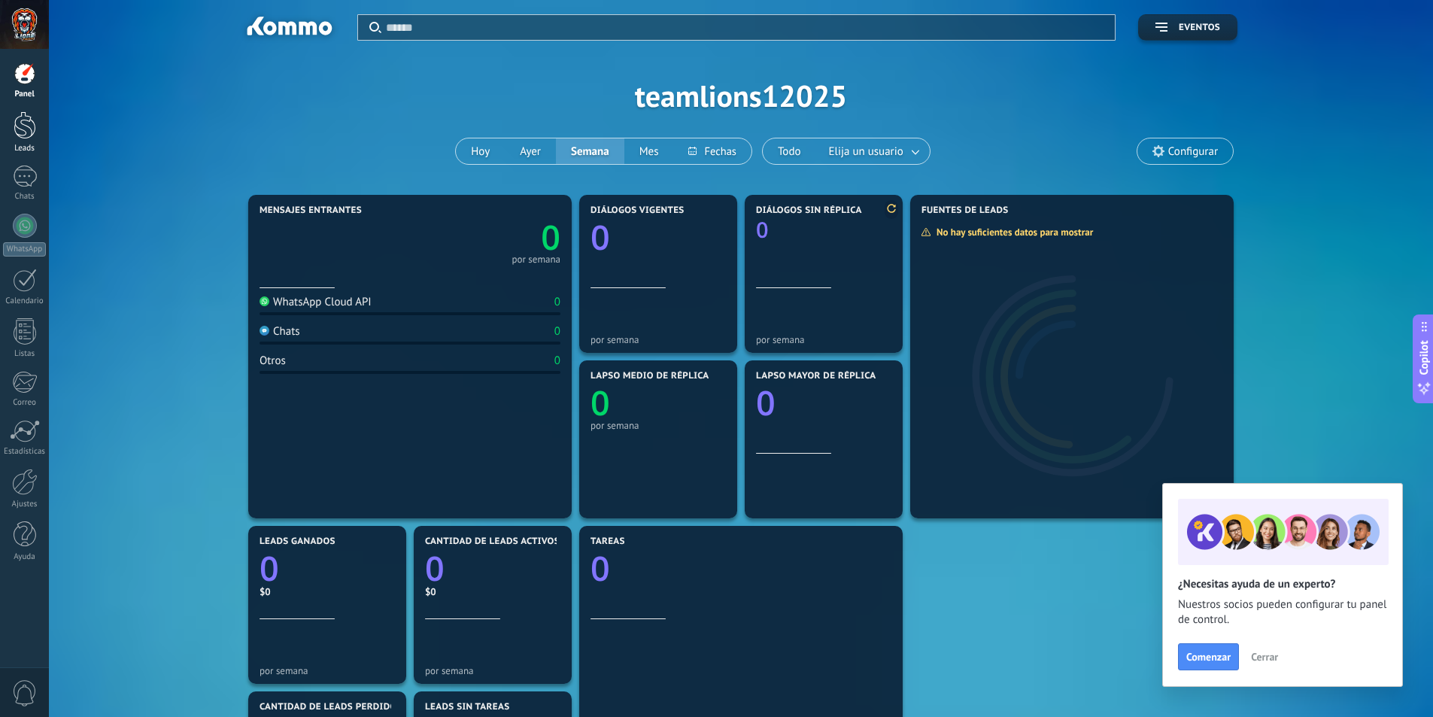
click at [35, 122] on div at bounding box center [25, 125] width 23 height 28
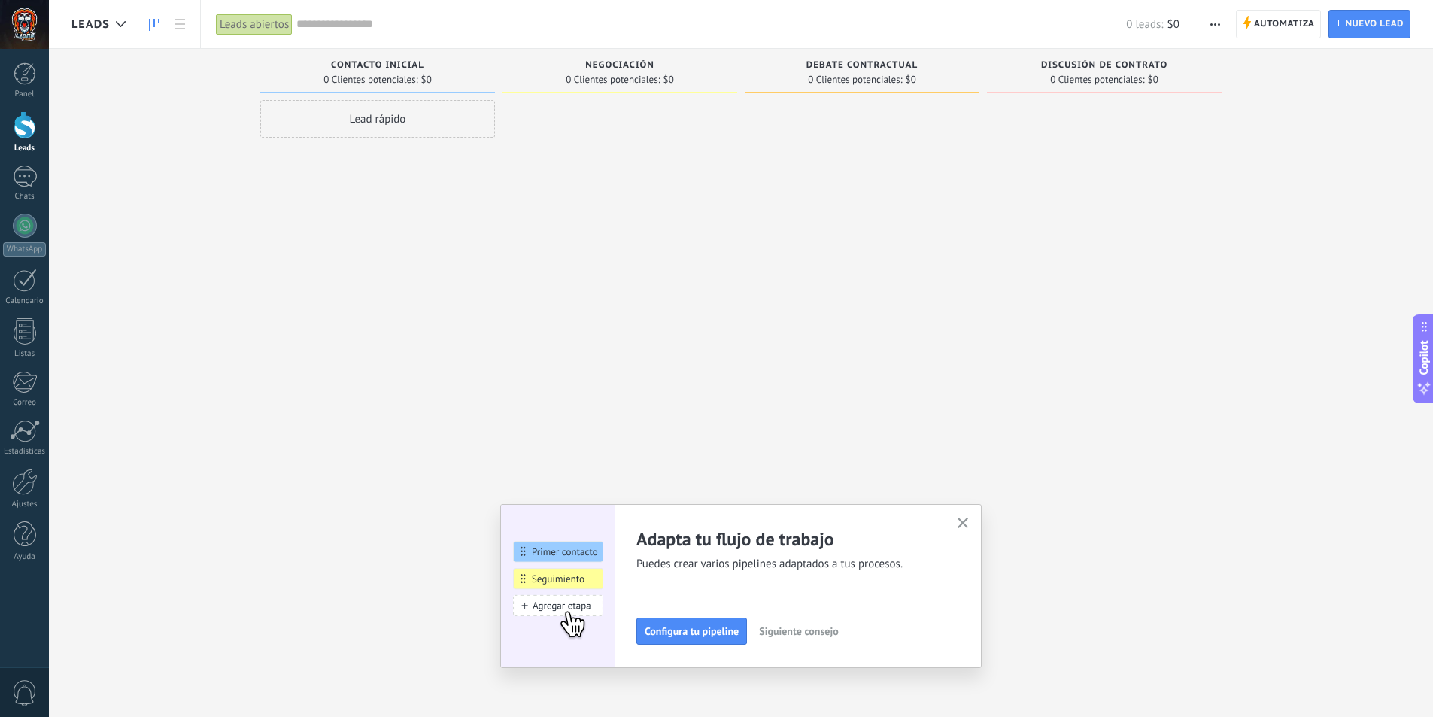
click at [430, 63] on div "Contacto inicial" at bounding box center [378, 66] width 220 height 13
click at [417, 65] on span "Contacto inicial" at bounding box center [377, 65] width 93 height 11
click at [1150, 117] on div at bounding box center [1104, 360] width 235 height 521
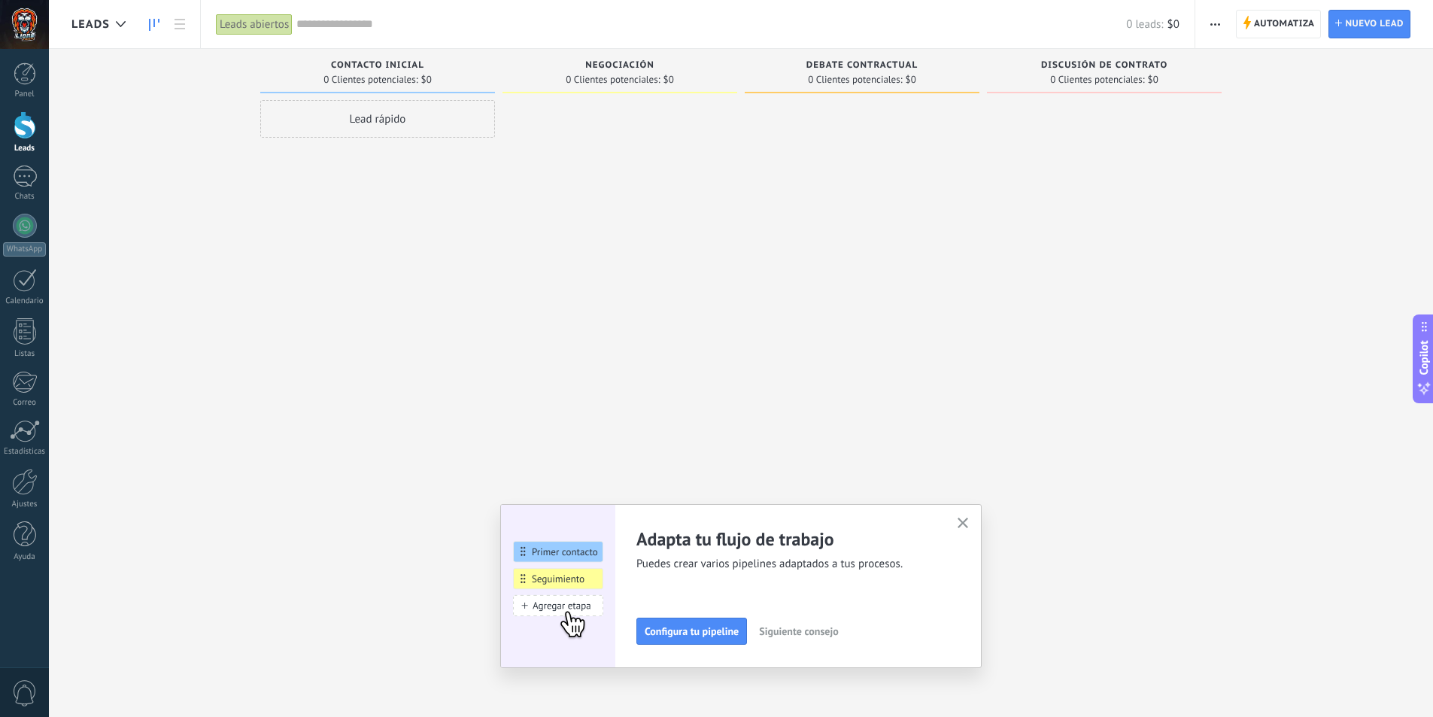
click at [1102, 87] on div "Discusión de contrato 0 Clientes potenciales: $0" at bounding box center [1104, 71] width 235 height 44
drag, startPoint x: 388, startPoint y: 83, endPoint x: 403, endPoint y: 65, distance: 23.5
click at [403, 65] on span "Contacto inicial" at bounding box center [377, 65] width 93 height 11
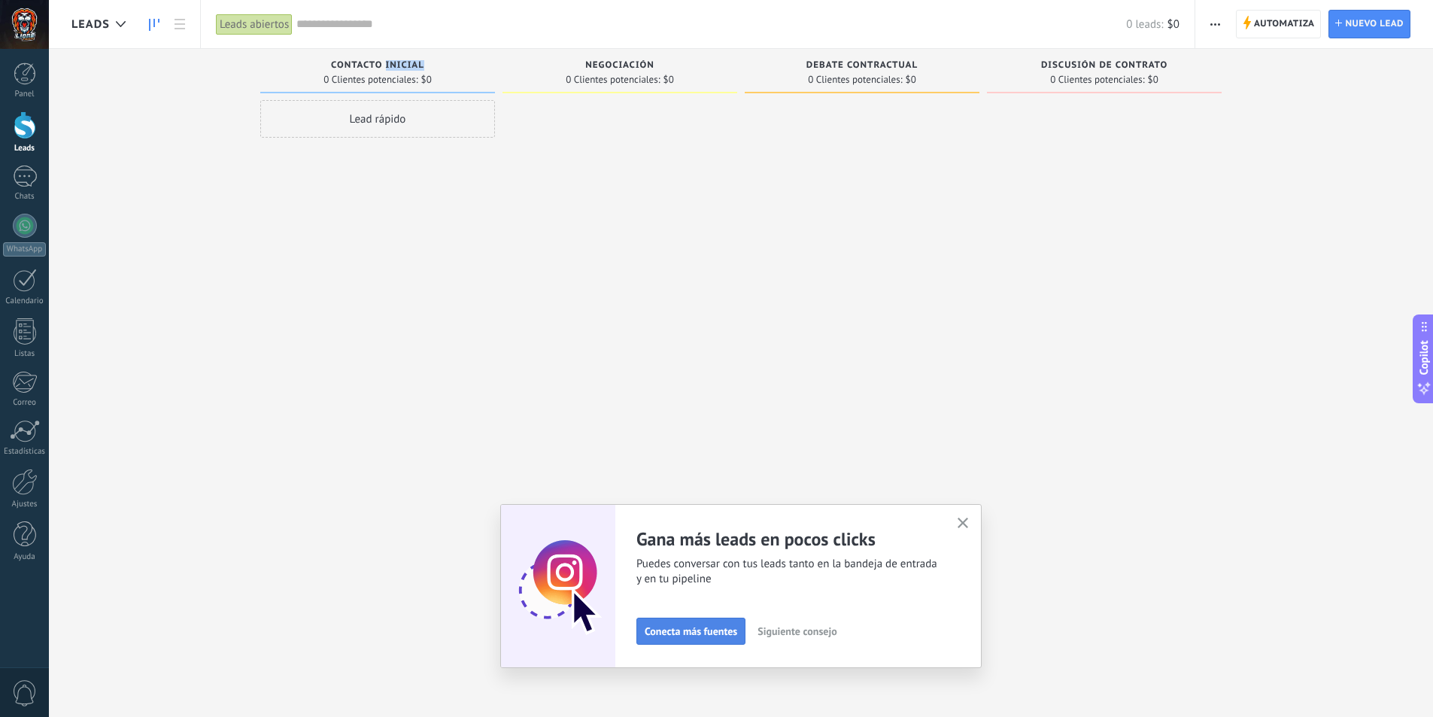
click at [712, 632] on span "Conecta más fuentes" at bounding box center [691, 631] width 93 height 11
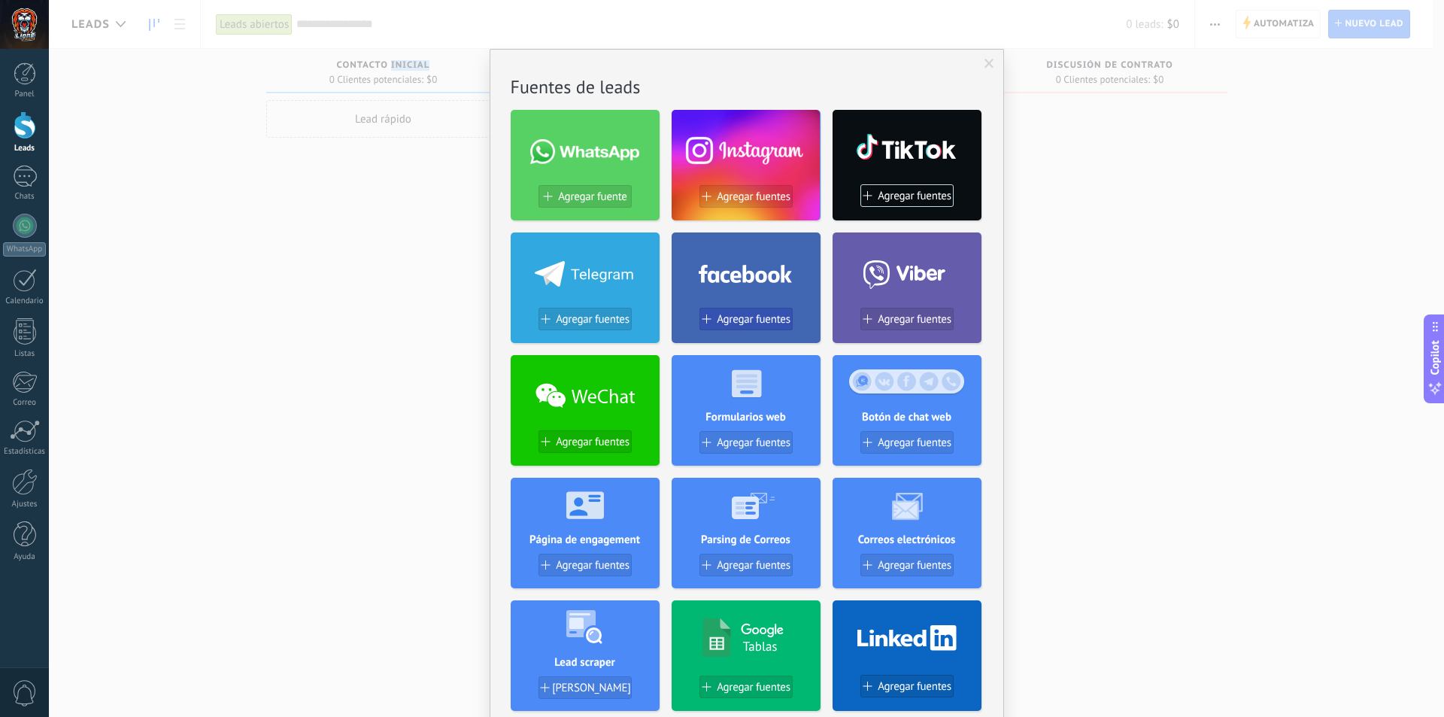
click at [751, 323] on span "Agregar fuentes" at bounding box center [754, 319] width 74 height 13
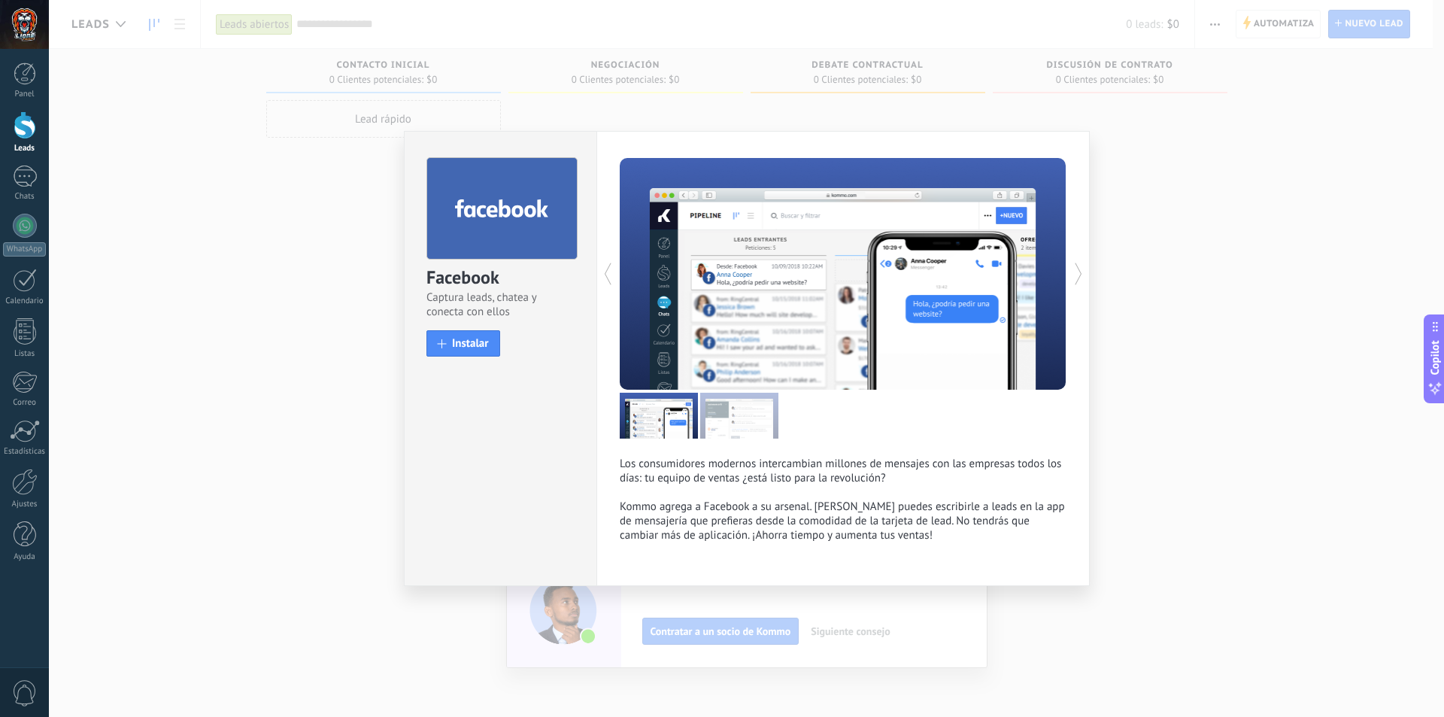
click at [1074, 272] on icon at bounding box center [1078, 274] width 15 height 30
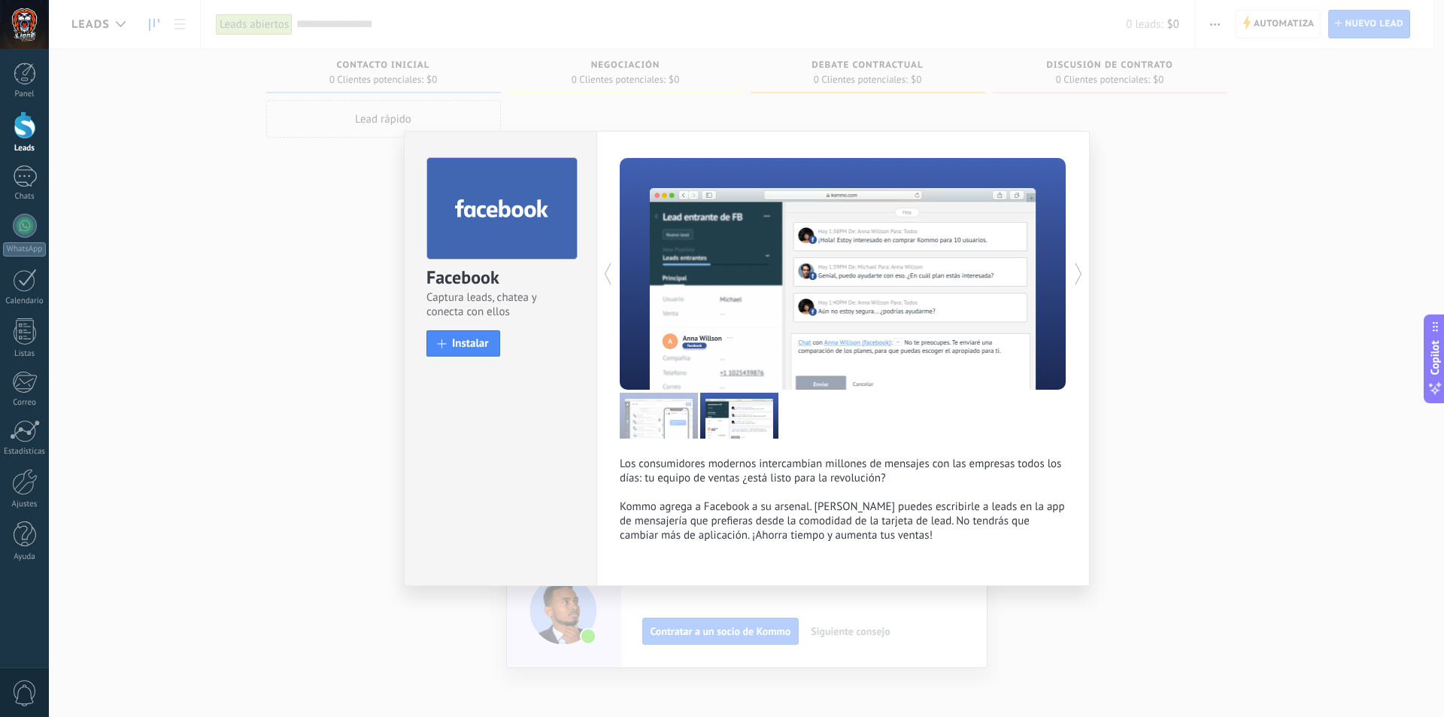
click at [1074, 272] on icon at bounding box center [1078, 274] width 15 height 30
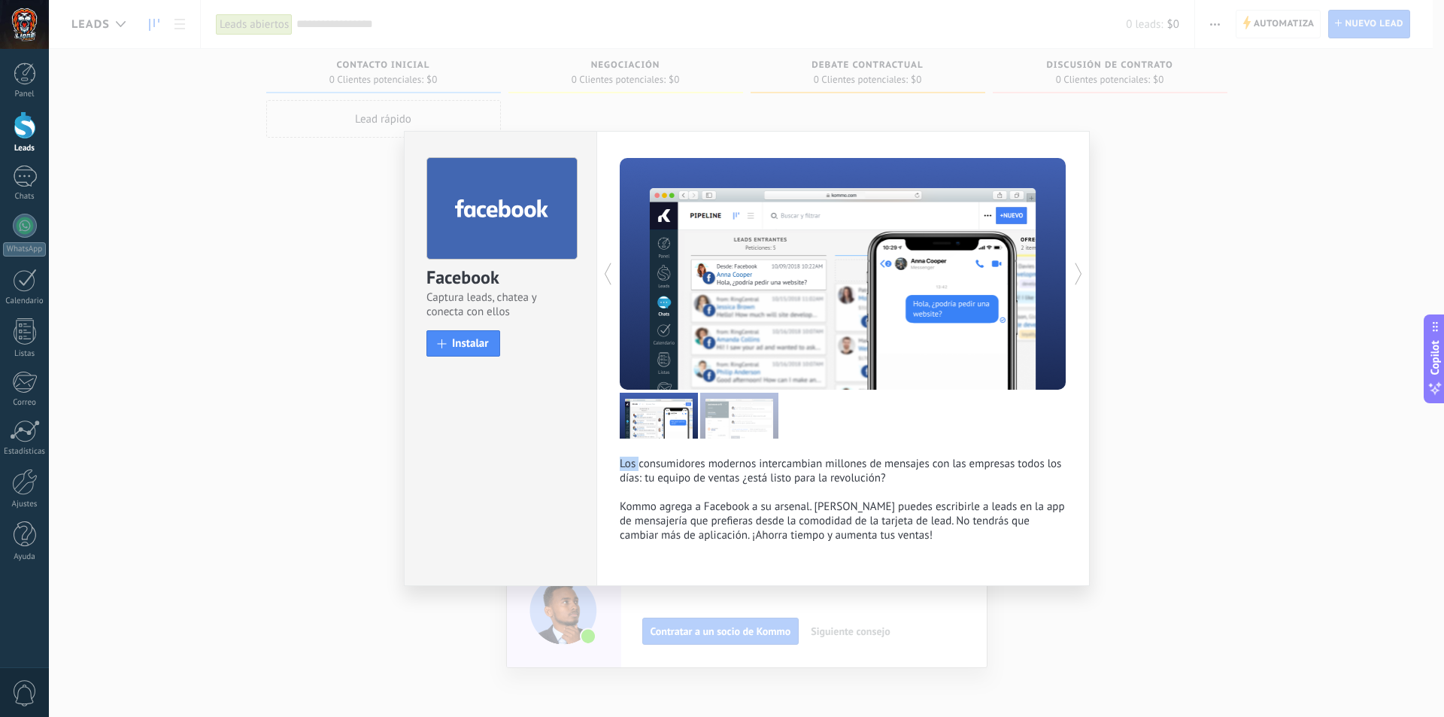
click at [1074, 272] on icon at bounding box center [1078, 274] width 15 height 30
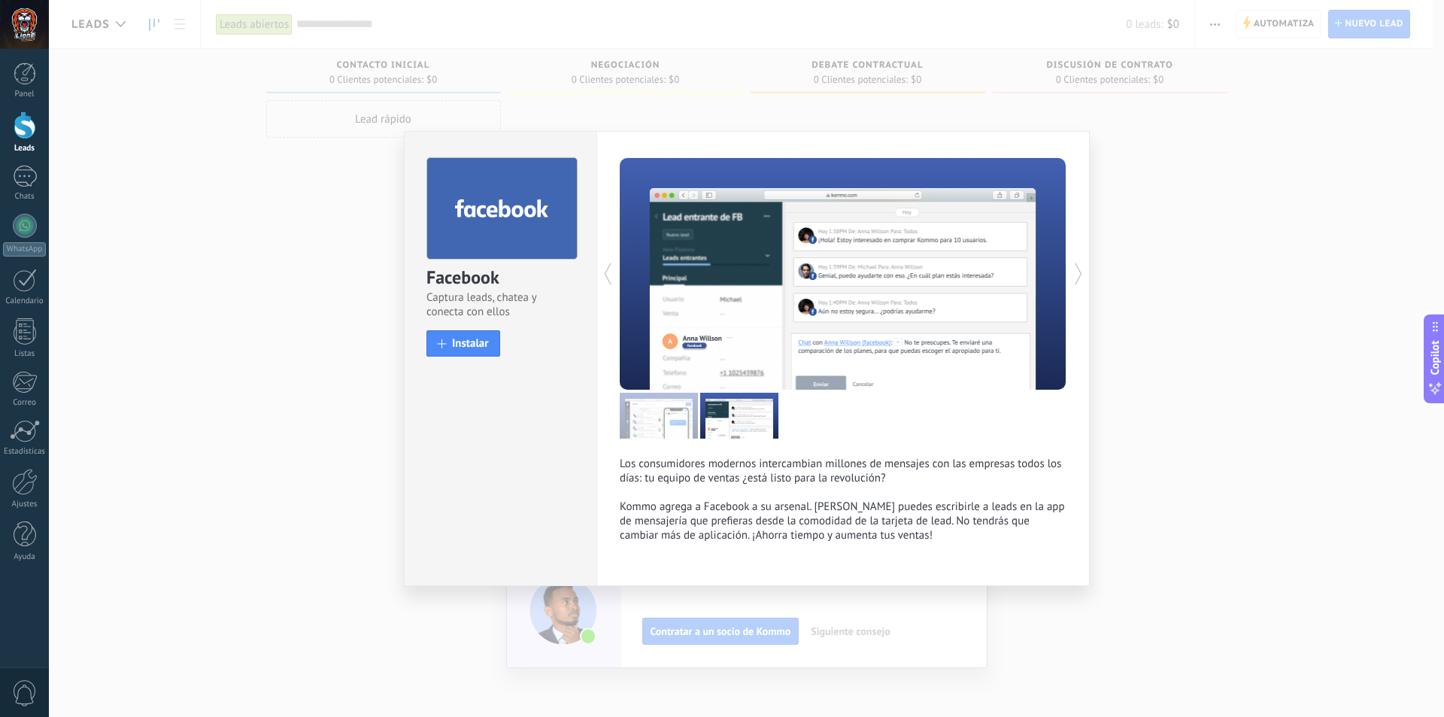
click at [1074, 272] on icon at bounding box center [1078, 274] width 15 height 30
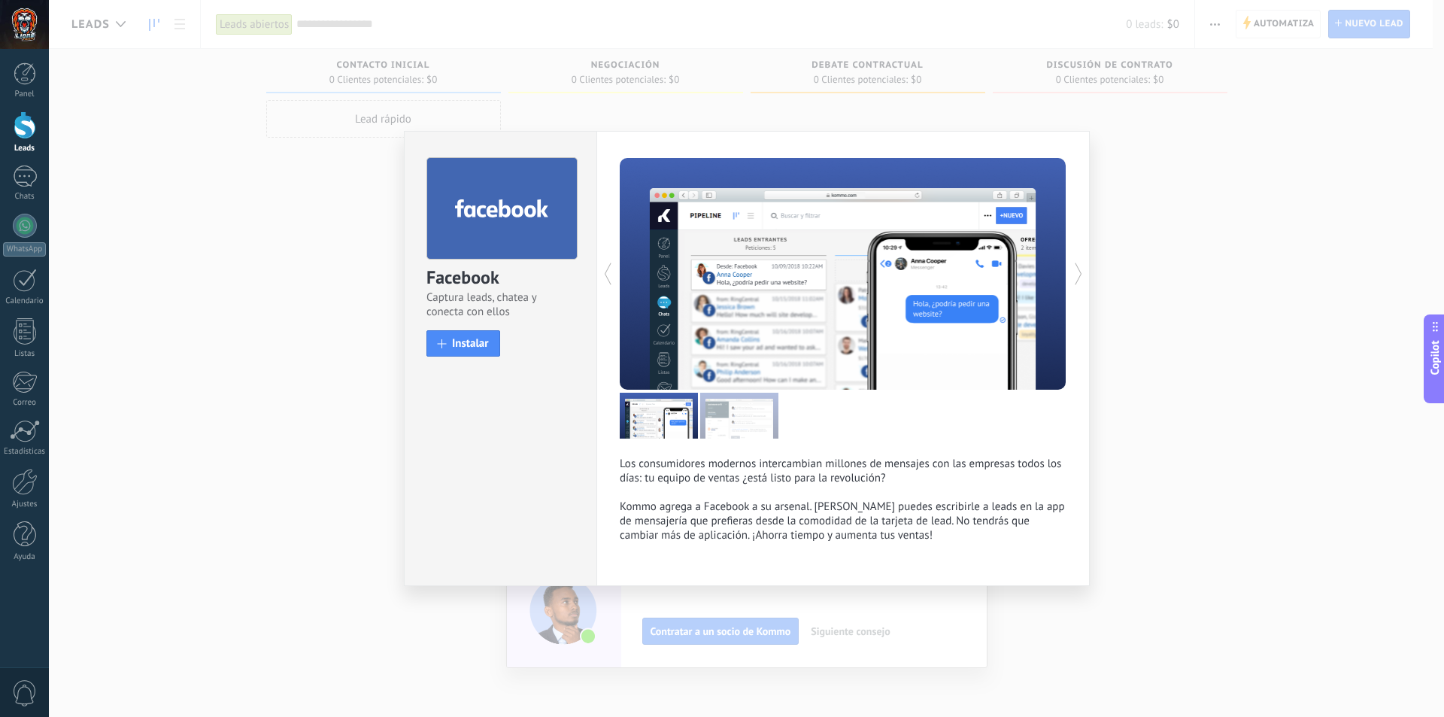
click at [1074, 272] on icon at bounding box center [1078, 274] width 15 height 30
click at [490, 335] on button "Instalar" at bounding box center [464, 343] width 74 height 26
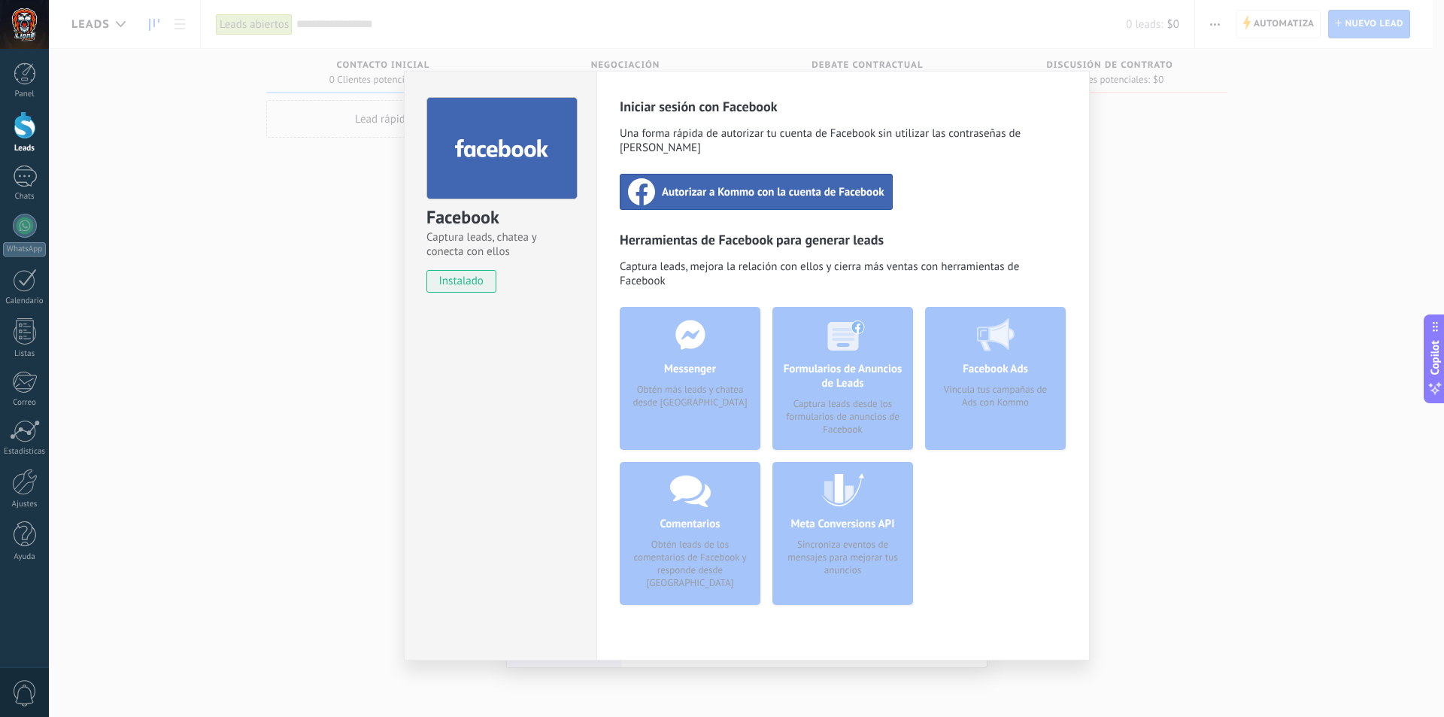
click at [772, 186] on div "Autorizar a Kommo con la cuenta de Facebook" at bounding box center [756, 192] width 273 height 36
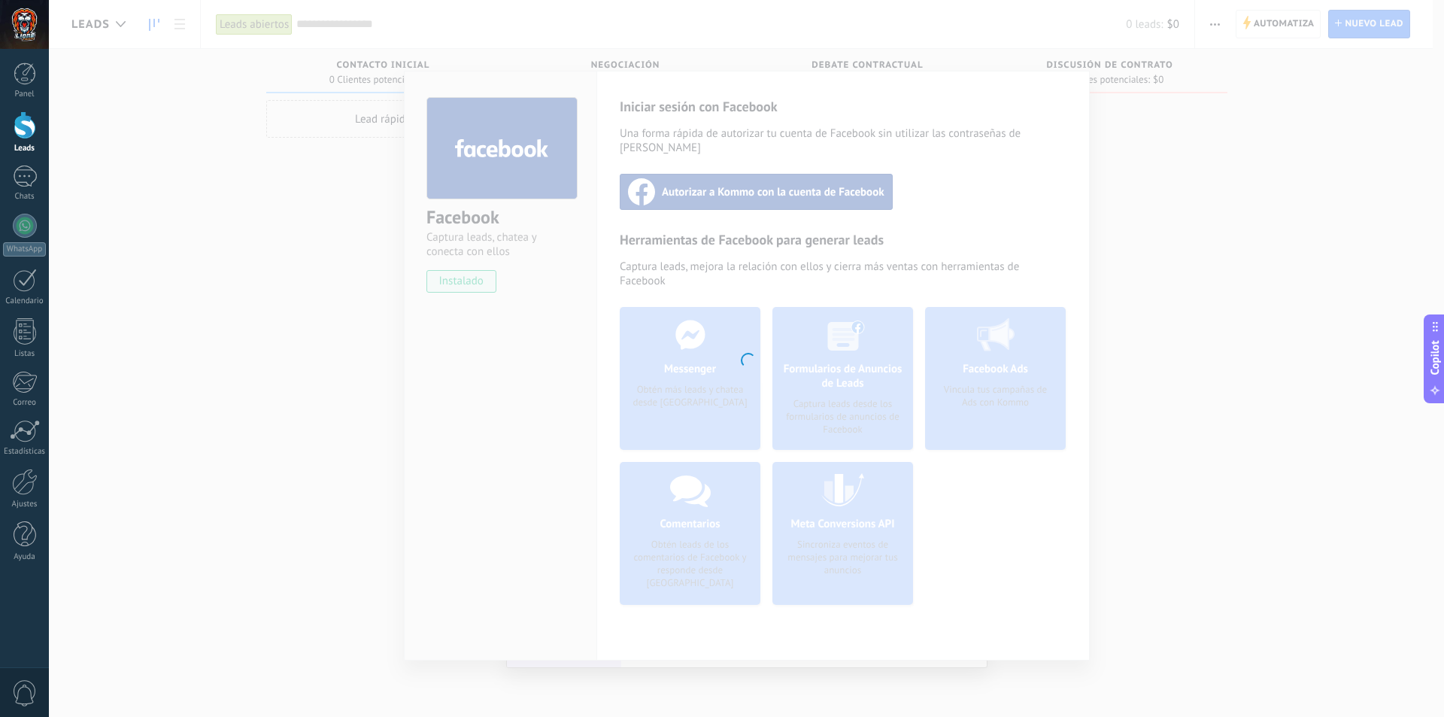
click at [1202, 105] on div at bounding box center [746, 358] width 1395 height 717
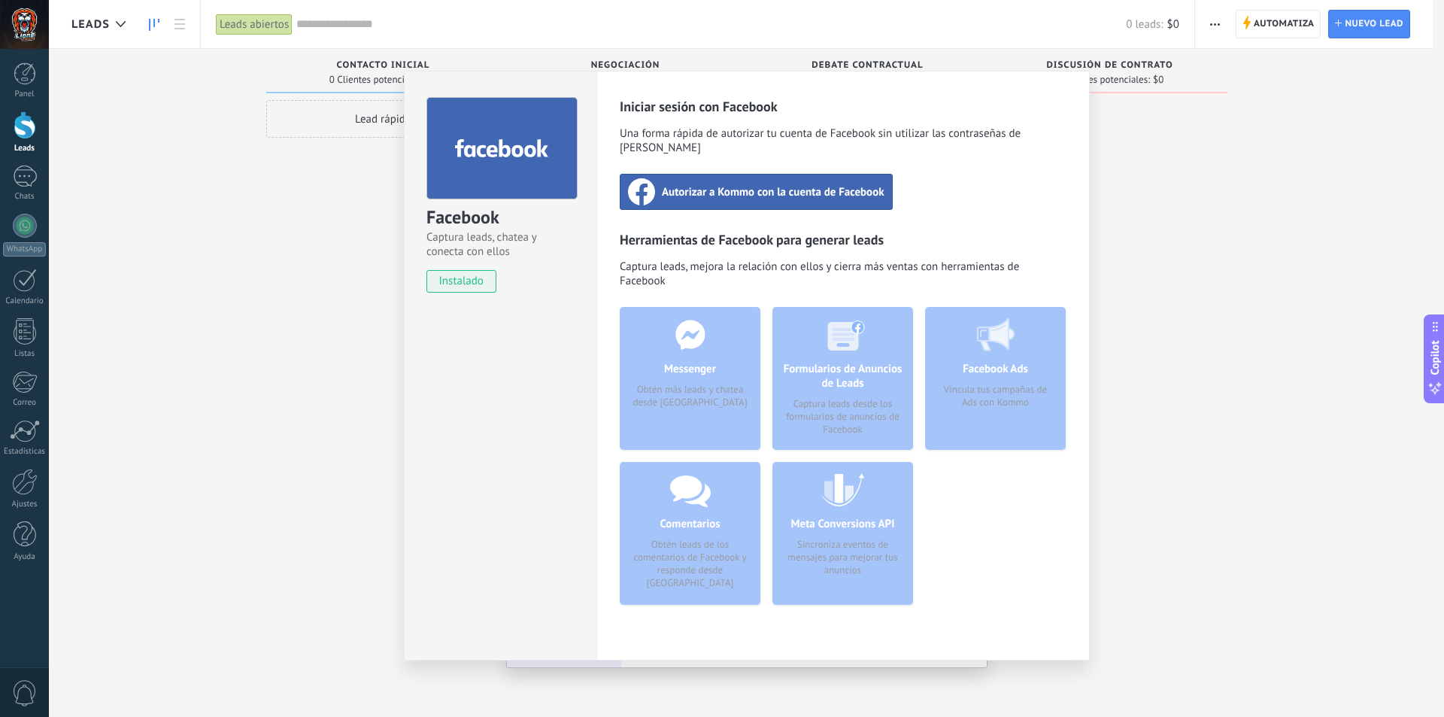
click at [1126, 102] on div "Facebook Captura leads, chatea y conecta con ellos instalado Desinstalar Inicia…" at bounding box center [746, 358] width 1395 height 717
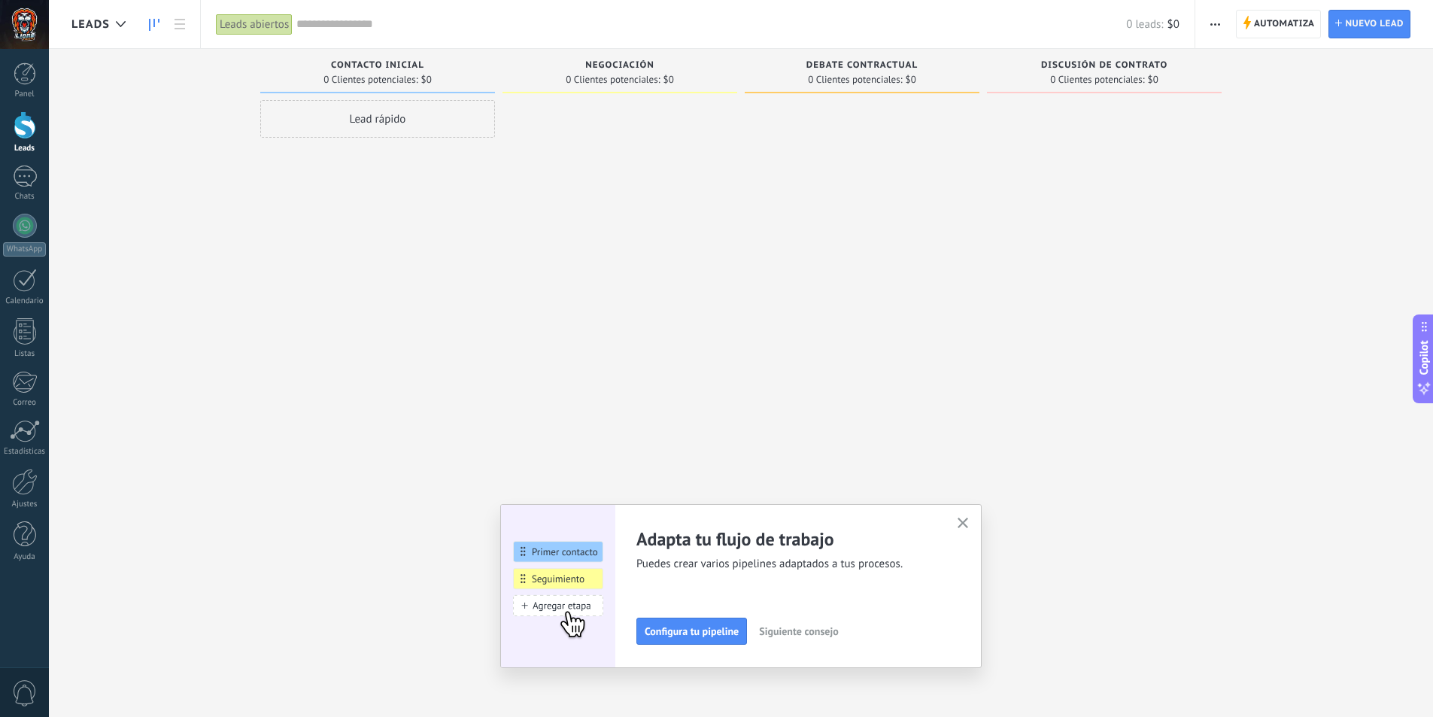
click at [830, 626] on span "Siguiente consejo" at bounding box center [798, 631] width 79 height 11
click at [961, 533] on button "button" at bounding box center [963, 524] width 19 height 20
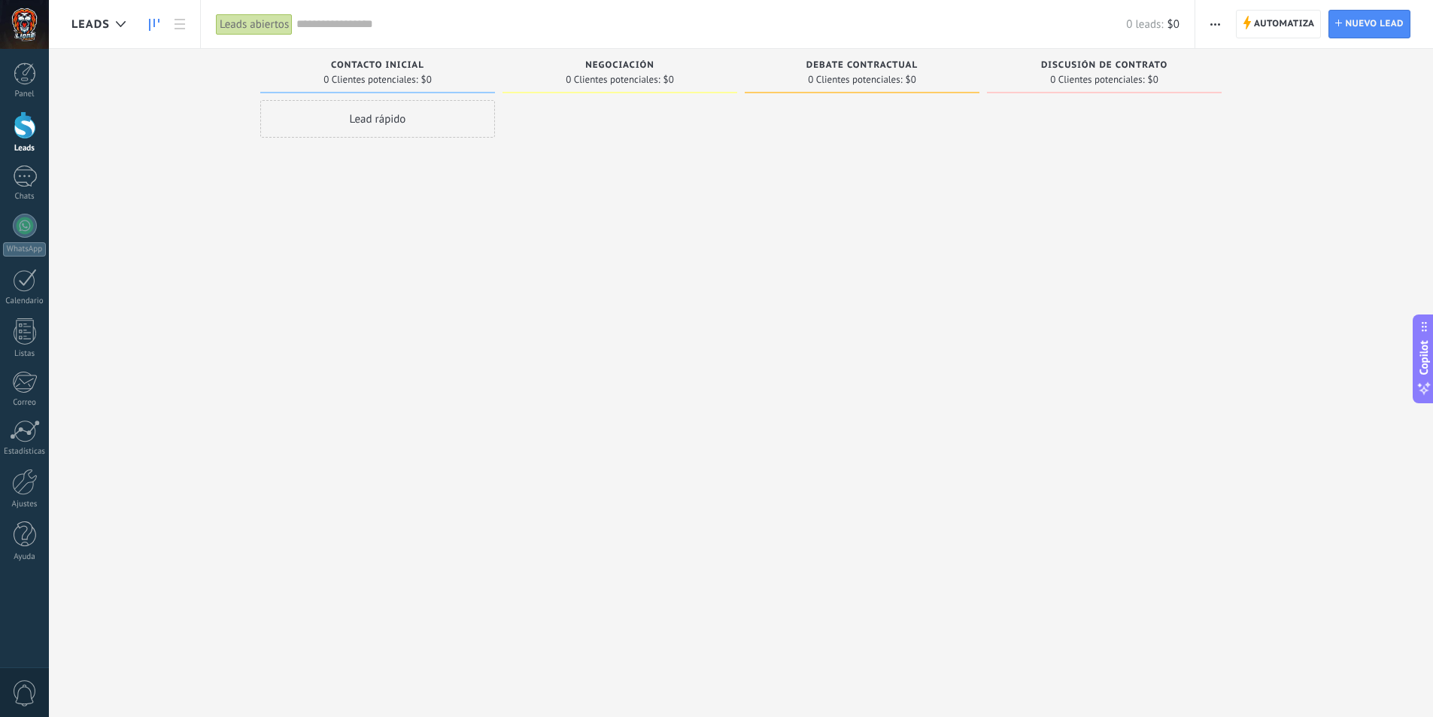
drag, startPoint x: 746, startPoint y: 317, endPoint x: 533, endPoint y: 269, distance: 219.0
drag, startPoint x: 533, startPoint y: 269, endPoint x: 970, endPoint y: 257, distance: 438.0
drag, startPoint x: 798, startPoint y: 284, endPoint x: 423, endPoint y: 257, distance: 376.3
click at [21, 18] on div at bounding box center [24, 24] width 49 height 49
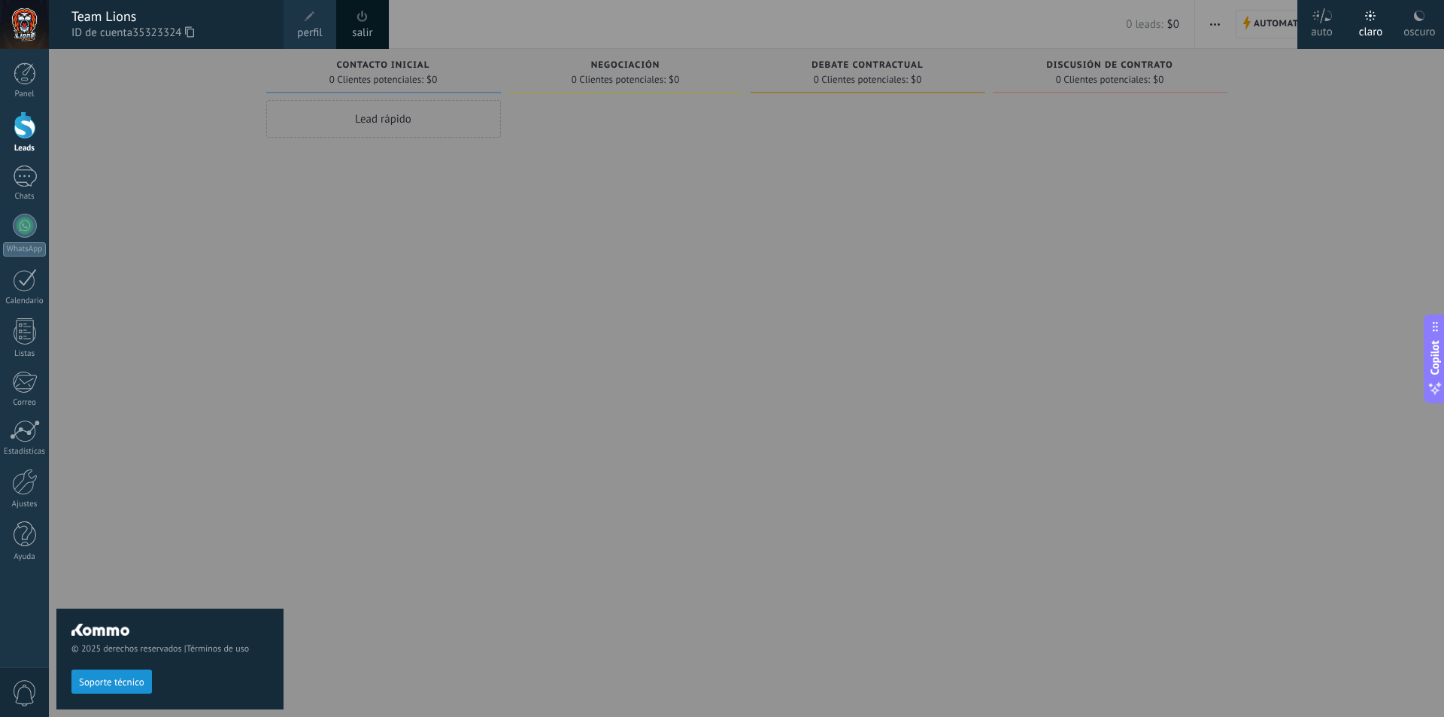
click at [607, 98] on div at bounding box center [771, 358] width 1444 height 717
